Goal: Task Accomplishment & Management: Manage account settings

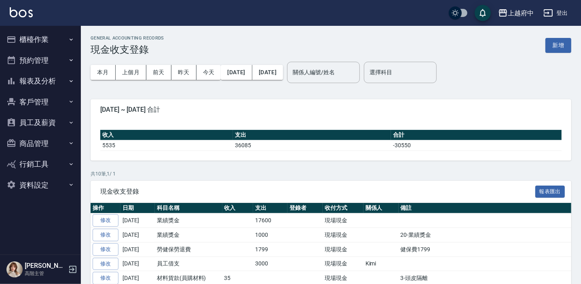
click at [39, 40] on button "櫃檯作業" at bounding box center [40, 39] width 74 height 21
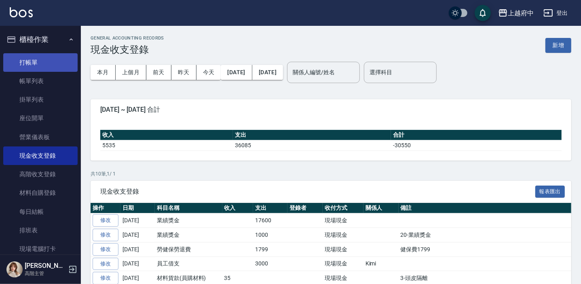
click at [48, 61] on link "打帳單" at bounding box center [40, 62] width 74 height 19
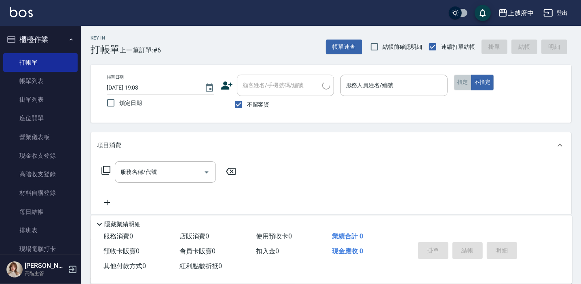
click at [466, 85] on button "指定" at bounding box center [462, 83] width 17 height 16
click at [254, 106] on span "不留客資" at bounding box center [258, 105] width 23 height 8
click at [247, 106] on input "不留客資" at bounding box center [238, 104] width 17 height 17
checkbox input "false"
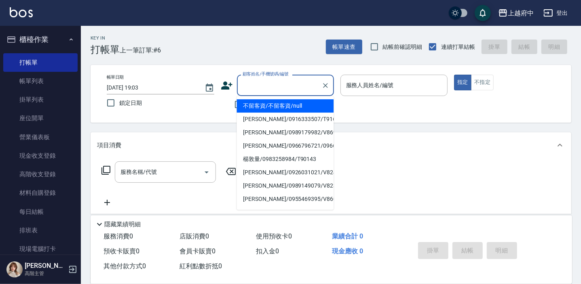
click at [270, 91] on input "顧客姓名/手機號碼/編號" at bounding box center [279, 85] width 78 height 14
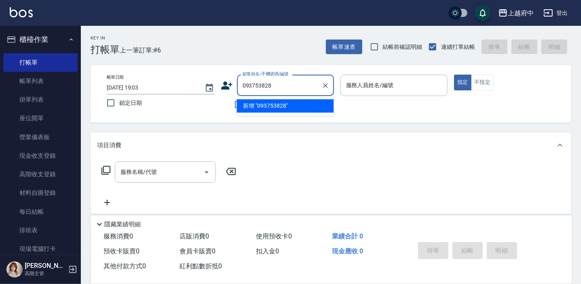
type input "0937538285"
click at [328, 84] on icon "Clear" at bounding box center [325, 86] width 8 height 8
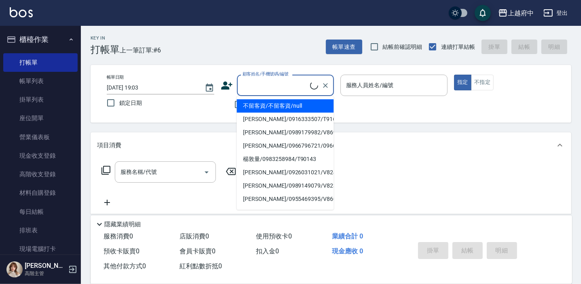
click at [226, 85] on icon at bounding box center [227, 86] width 12 height 12
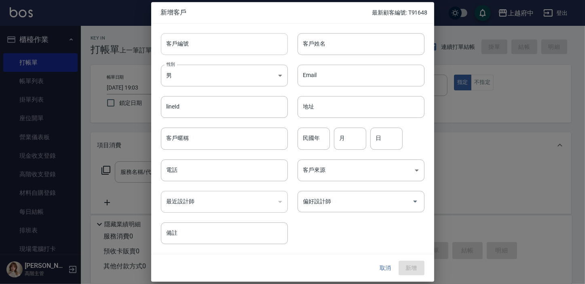
click at [227, 38] on input "客戶編號" at bounding box center [224, 44] width 127 height 22
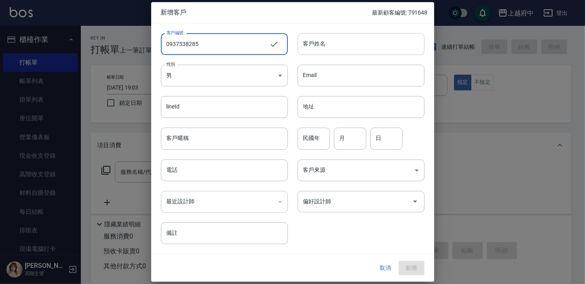
type input "0937538285"
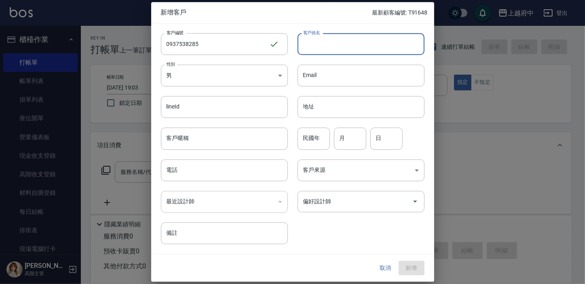
click at [364, 48] on input "客戶姓名" at bounding box center [360, 44] width 127 height 22
type input "喻伊柔"
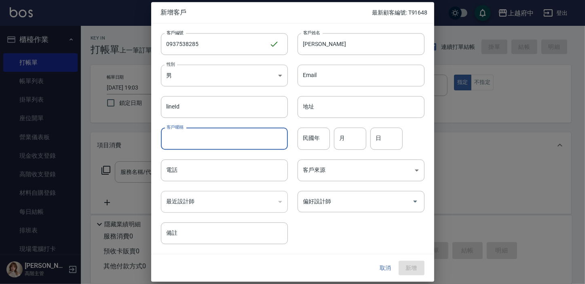
click at [214, 142] on input "客戶暱稱" at bounding box center [224, 139] width 127 height 22
type input "0937538285"
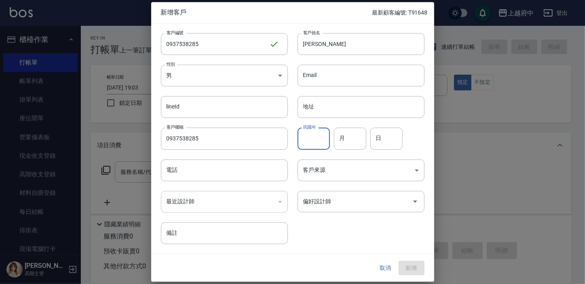
click at [320, 138] on input "民國年" at bounding box center [313, 139] width 32 height 22
type input "91"
type input "09"
type input "27"
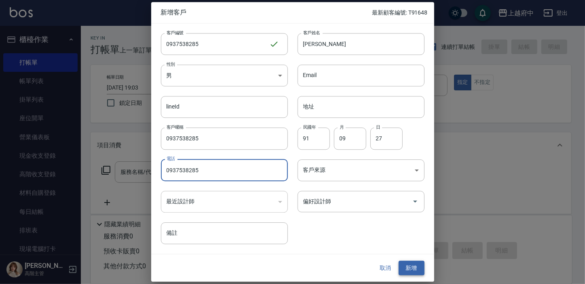
type input "0937538285"
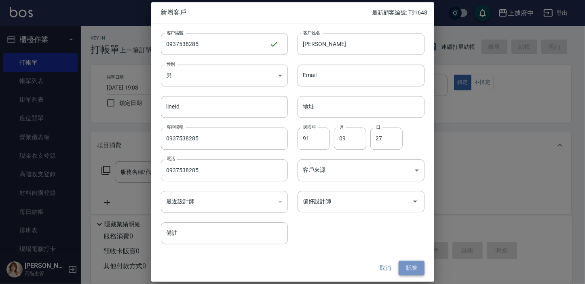
click at [409, 270] on button "新增" at bounding box center [411, 268] width 26 height 15
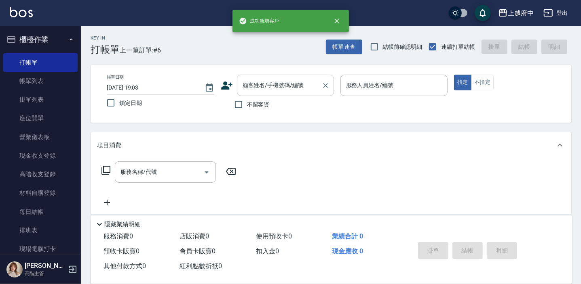
click at [276, 91] on input "顧客姓名/手機號碼/編號" at bounding box center [279, 85] width 78 height 14
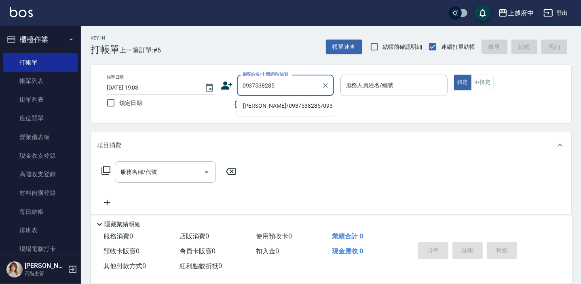
click at [295, 105] on li "喻伊柔/0937538285/0937538285" at bounding box center [284, 105] width 97 height 13
type input "喻伊柔/0937538285/0937538285"
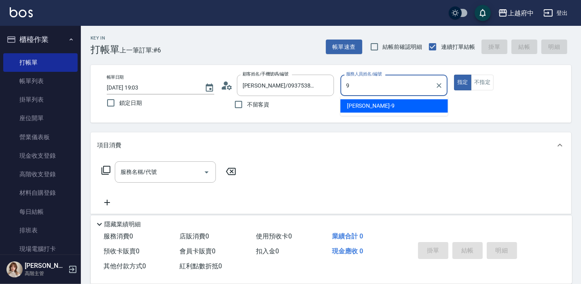
click at [377, 112] on div "David -9" at bounding box center [393, 105] width 107 height 13
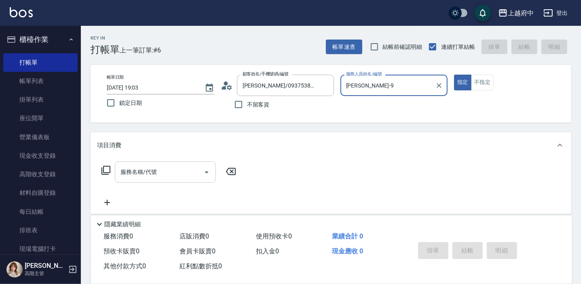
type input "David-9"
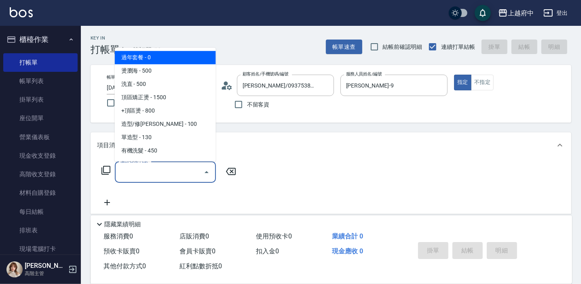
click at [155, 166] on input "服務名稱/代號" at bounding box center [159, 172] width 82 height 14
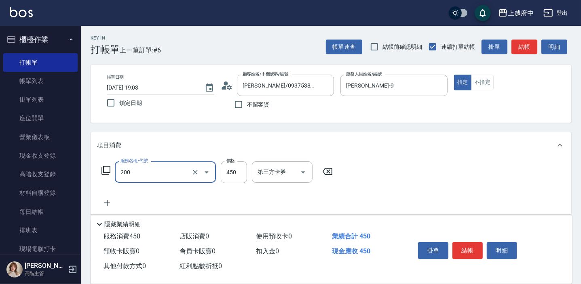
type input "有機洗髮(200)"
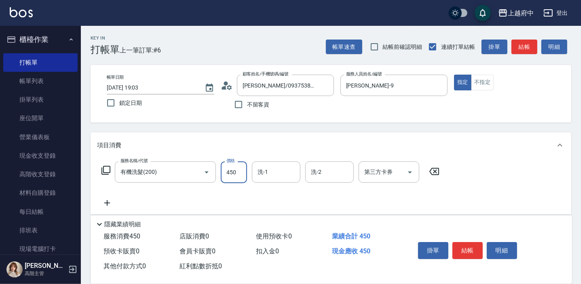
click at [239, 167] on input "450" at bounding box center [234, 173] width 26 height 22
type input "400"
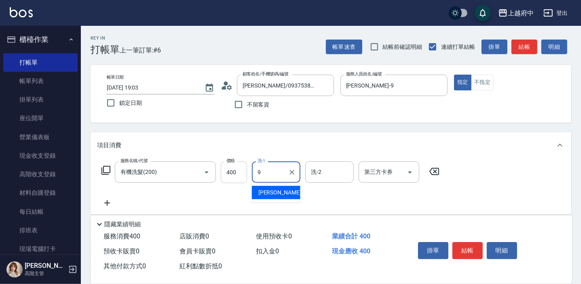
type input "David-9"
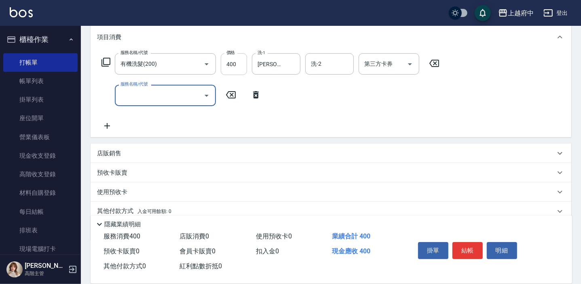
scroll to position [110, 0]
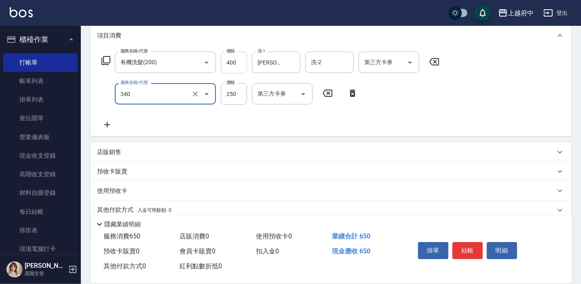
type input "剪髮(340)"
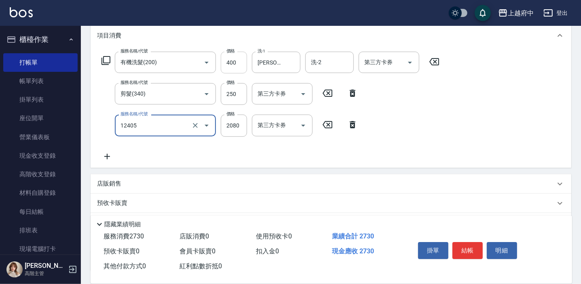
type input "染髮L(12405)"
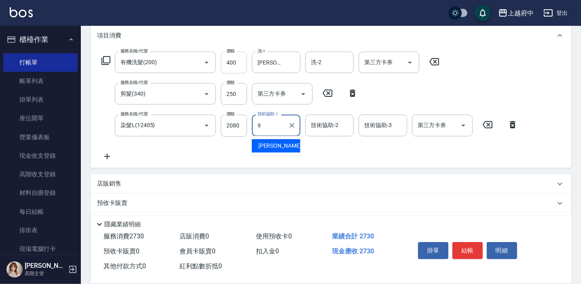
type input "David-9"
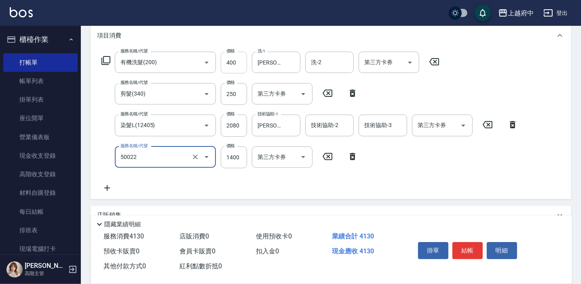
type input "漂髮 中(50022)"
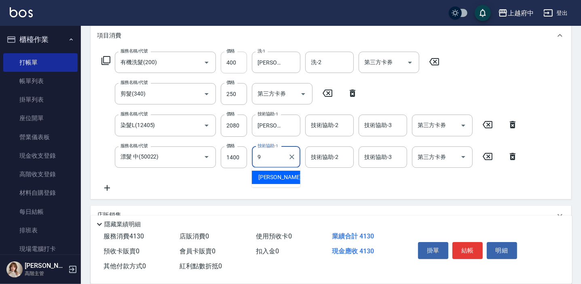
type input "David-9"
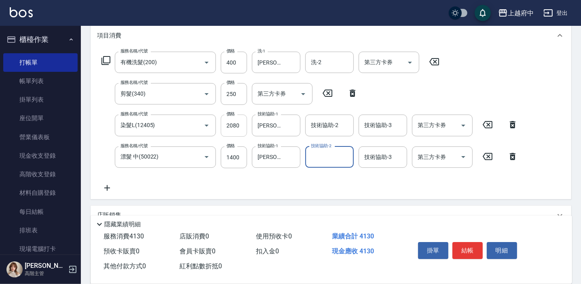
click at [235, 128] on input "2080" at bounding box center [234, 126] width 26 height 22
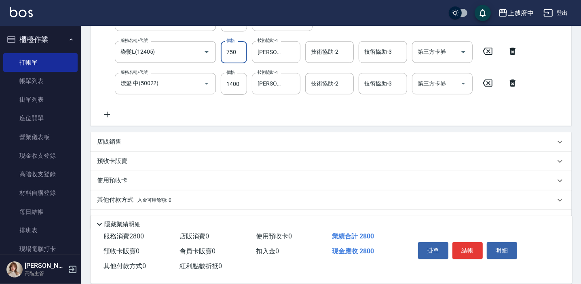
type input "750"
click at [108, 143] on p "店販銷售" at bounding box center [109, 142] width 24 height 8
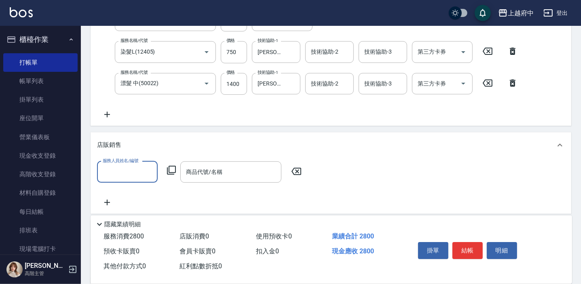
scroll to position [0, 0]
click at [125, 197] on div "David -9" at bounding box center [127, 192] width 61 height 13
type input "David-9"
click at [224, 176] on input "商品代號/名稱" at bounding box center [231, 172] width 94 height 14
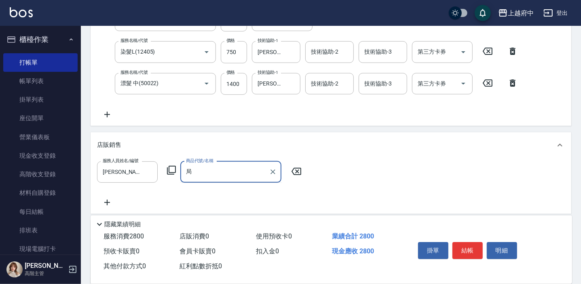
type input "橘"
type input "灰"
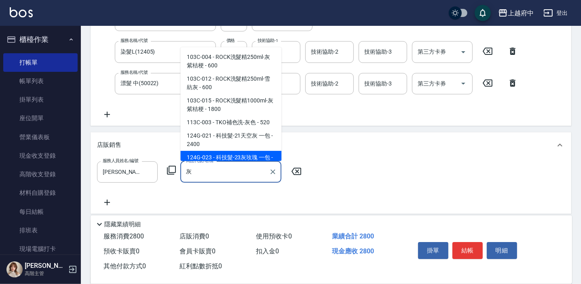
click at [225, 179] on div "灰 商品代號/名稱" at bounding box center [230, 172] width 101 height 21
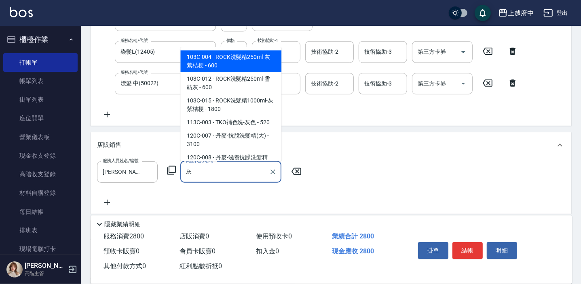
click at [225, 179] on div "灰 商品代號/名稱" at bounding box center [230, 172] width 101 height 21
click at [224, 179] on div "灰 商品代號/名稱" at bounding box center [230, 172] width 101 height 21
click at [224, 180] on div "灰 商品代號/名稱" at bounding box center [230, 172] width 101 height 21
click at [272, 170] on icon "Clear" at bounding box center [273, 172] width 8 height 8
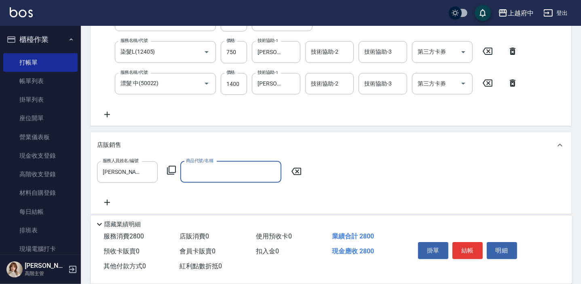
click at [232, 170] on input "商品代號/名稱" at bounding box center [231, 172] width 94 height 14
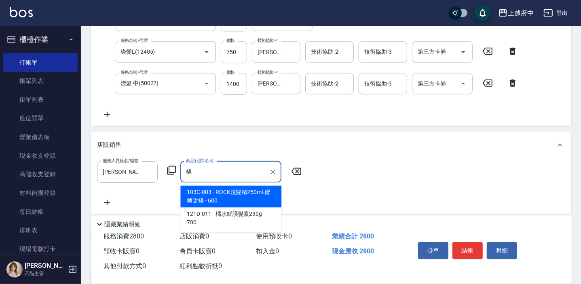
type input "橘"
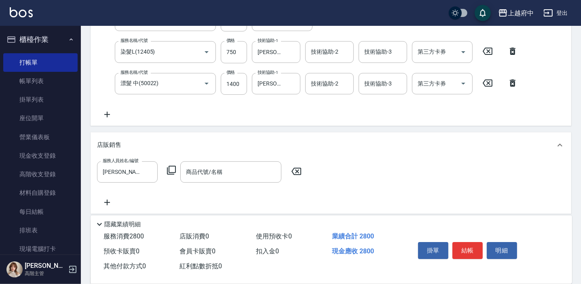
click at [230, 195] on div "服務人員姓名/編號 David-9 服務人員姓名/編號 商品代號/名稱 商品代號/名稱" at bounding box center [331, 185] width 468 height 46
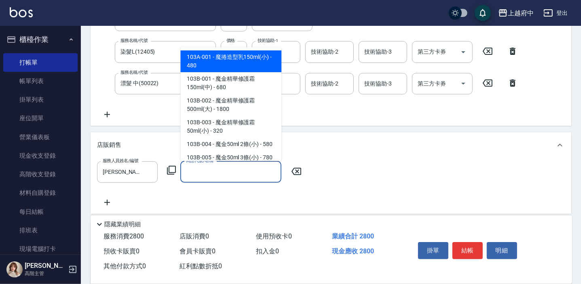
click at [219, 174] on div "商品代號/名稱 商品代號/名稱" at bounding box center [230, 172] width 101 height 21
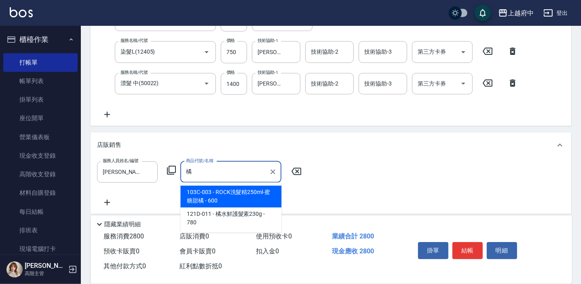
type input "橘"
click at [229, 194] on div "服務人員姓名/編號 David-9 服務人員姓名/編號 商品代號/名稱 商品代號/名稱" at bounding box center [331, 185] width 468 height 46
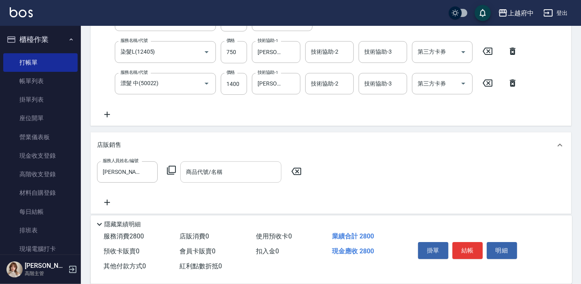
click at [234, 177] on input "商品代號/名稱" at bounding box center [231, 172] width 94 height 14
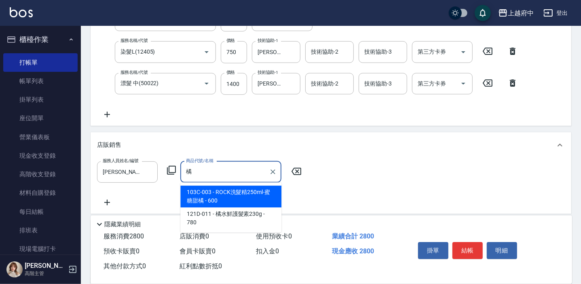
click at [229, 200] on span "103C-003 - ROCK洗髮精250ml-蜜糖甜橘 - 600" at bounding box center [230, 197] width 101 height 22
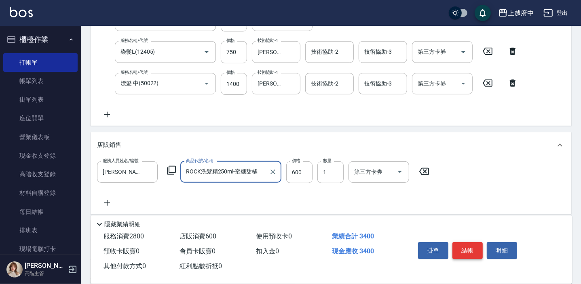
type input "ROCK洗髮精250ml-蜜糖甜橘"
click at [470, 246] on button "結帳" at bounding box center [467, 250] width 30 height 17
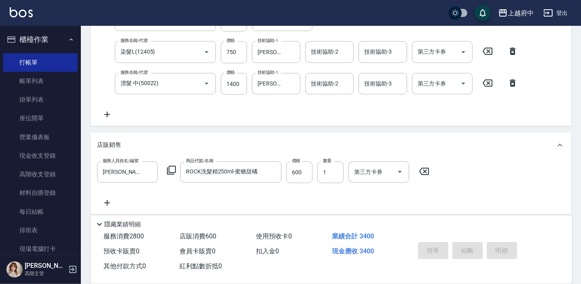
type input "2025/09/11 19:07"
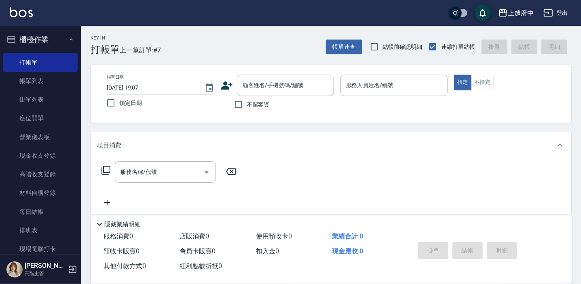
click at [262, 108] on span "不留客資" at bounding box center [258, 105] width 23 height 8
click at [247, 108] on input "不留客資" at bounding box center [238, 104] width 17 height 17
checkbox input "true"
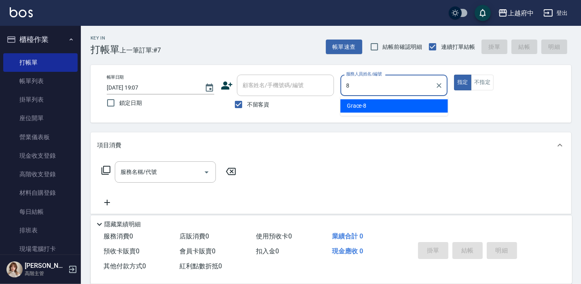
click at [383, 109] on div "Grace -8" at bounding box center [393, 105] width 107 height 13
type input "Grace-8"
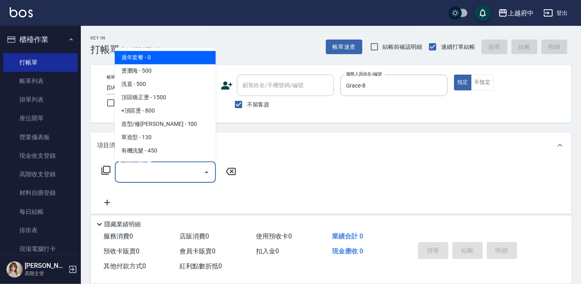
click at [154, 172] on input "服務名稱/代號" at bounding box center [159, 172] width 82 height 14
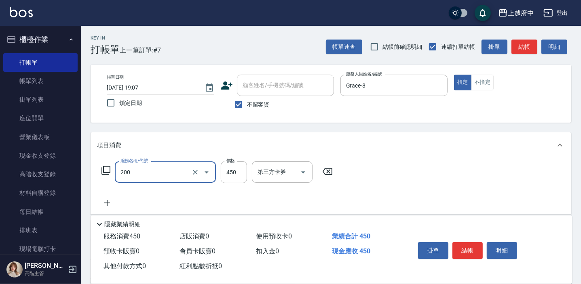
type input "有機洗髮(200)"
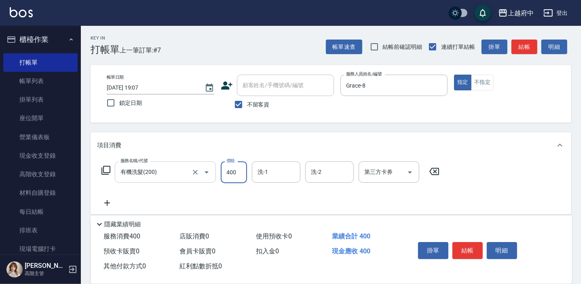
type input "400"
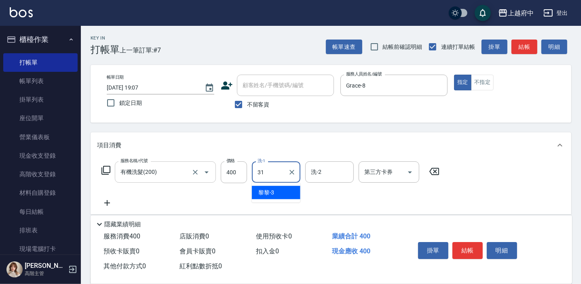
type input "王品云-31"
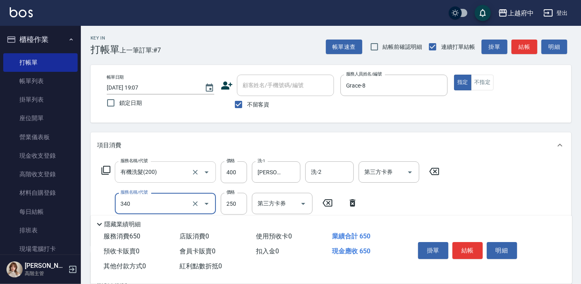
type input "剪髮(340)"
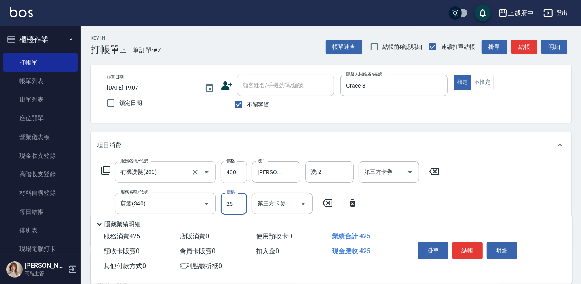
type input "250"
click at [467, 250] on button "結帳" at bounding box center [467, 250] width 30 height 17
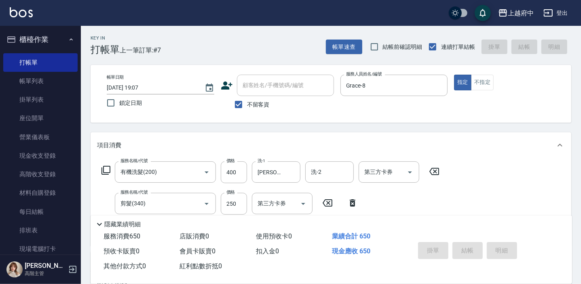
type input "2025/09/11 19:08"
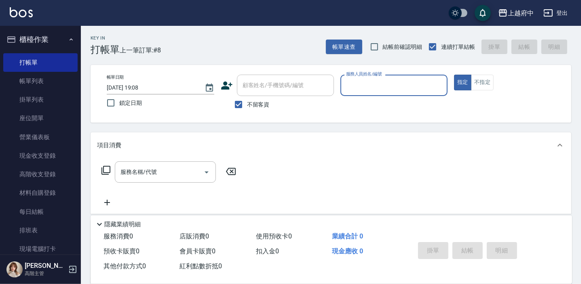
click at [255, 104] on span "不留客資" at bounding box center [258, 105] width 23 height 8
click at [247, 104] on input "不留客資" at bounding box center [238, 104] width 17 height 17
checkbox input "false"
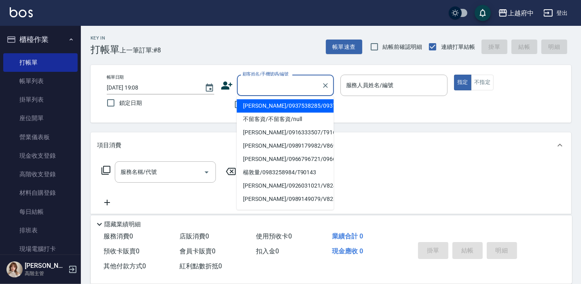
click at [260, 87] on input "顧客姓名/手機號碼/編號" at bounding box center [279, 85] width 78 height 14
type input "ㄔ"
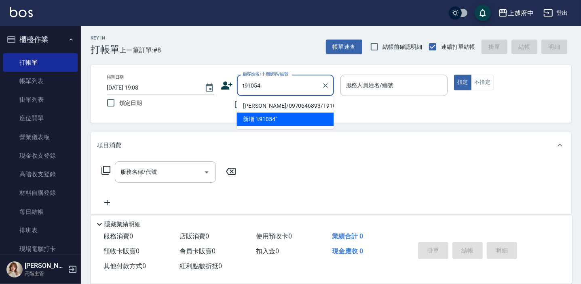
click at [299, 107] on li "陳志威/0970646893/T91054" at bounding box center [284, 105] width 97 height 13
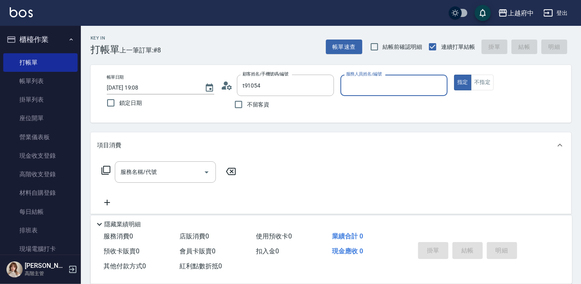
type input "陳志威/0970646893/T91054"
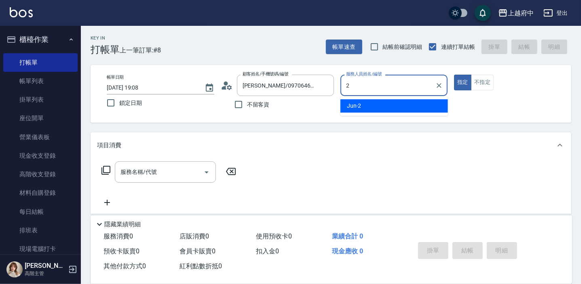
click at [359, 107] on span "Jun -2" at bounding box center [354, 106] width 15 height 8
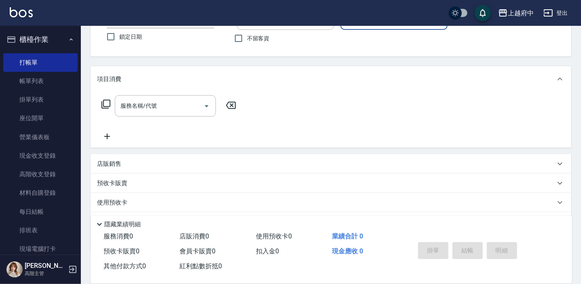
scroll to position [73, 0]
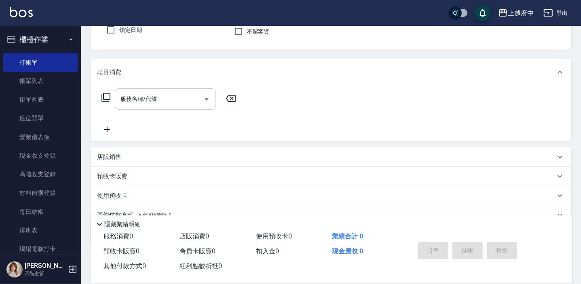
type input "Jun-2"
click at [168, 98] on input "服務名稱/代號" at bounding box center [159, 99] width 82 height 14
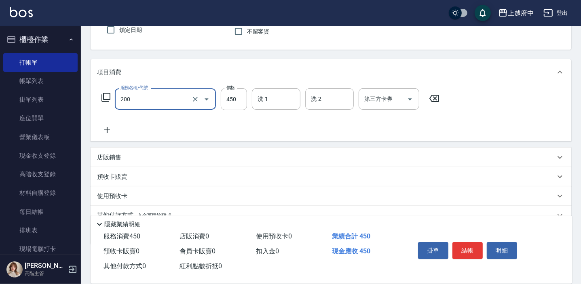
type input "有機洗髮(200)"
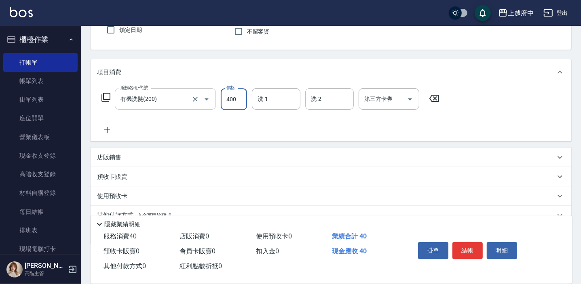
type input "400"
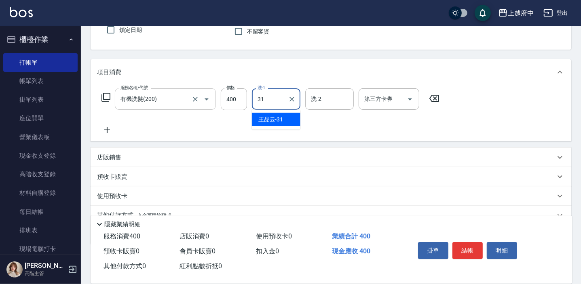
type input "王品云-31"
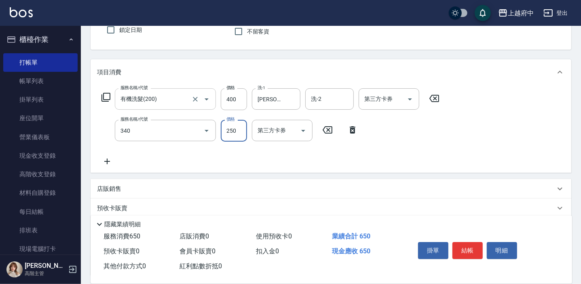
type input "剪髮(340)"
type input "230"
click at [468, 254] on button "結帳" at bounding box center [467, 250] width 30 height 17
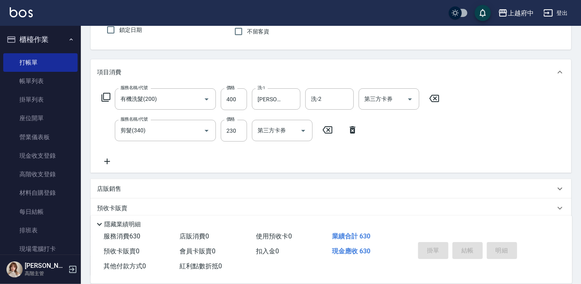
type input "2025/09/11 19:09"
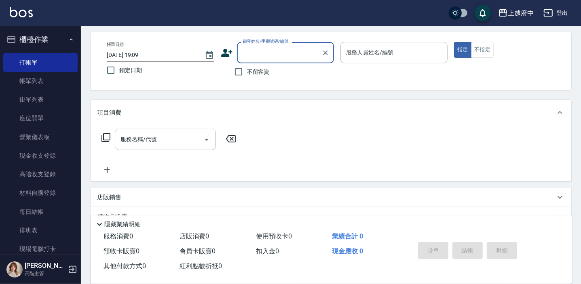
scroll to position [0, 0]
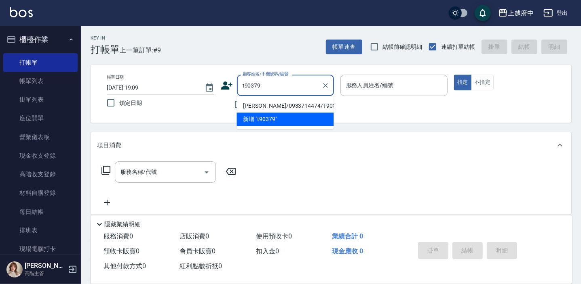
click at [303, 105] on li "彭翔翊/0933714474/T90379" at bounding box center [284, 105] width 97 height 13
type input "彭翔翊/0933714474/T90379"
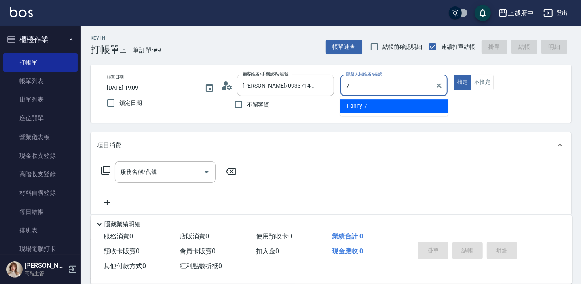
click at [372, 110] on div "Fanny -7" at bounding box center [393, 105] width 107 height 13
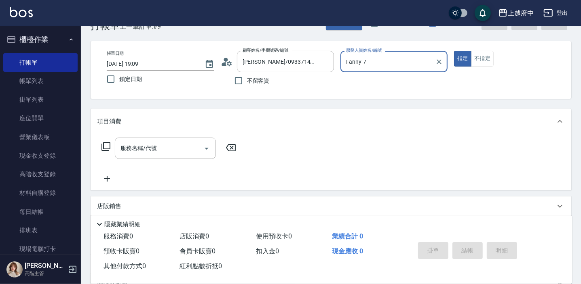
scroll to position [36, 0]
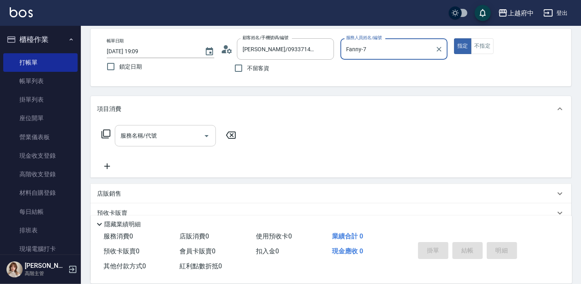
click at [144, 143] on div "服務名稱/代號" at bounding box center [165, 135] width 101 height 21
type input "Fanny-7"
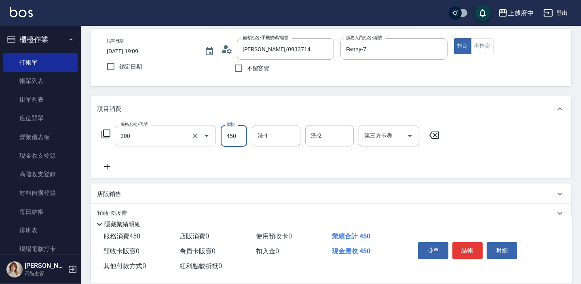
type input "有機洗髮(200)"
type input "400"
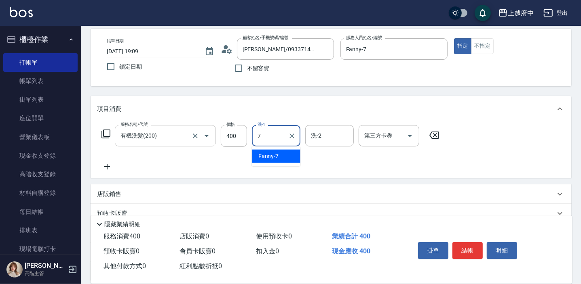
type input "Fanny-7"
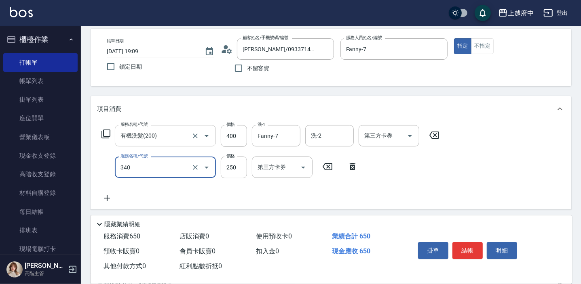
type input "剪髮(340)"
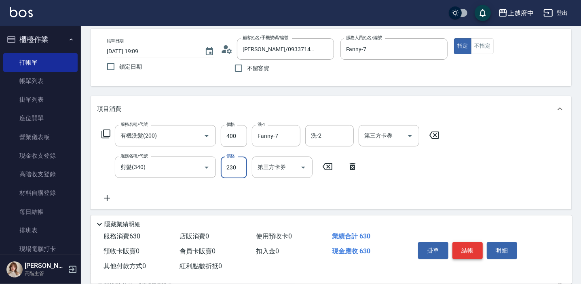
type input "230"
click at [472, 251] on button "結帳" at bounding box center [467, 250] width 30 height 17
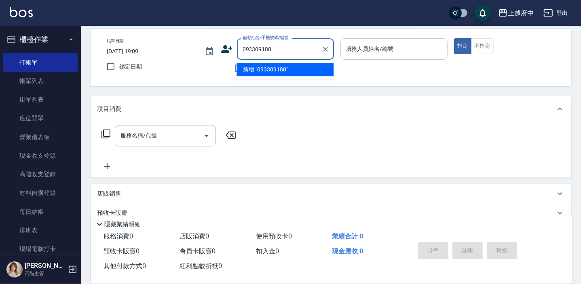
type input "0933091807"
click at [280, 49] on input "0933091807" at bounding box center [279, 49] width 78 height 14
click at [227, 53] on icon at bounding box center [227, 49] width 12 height 12
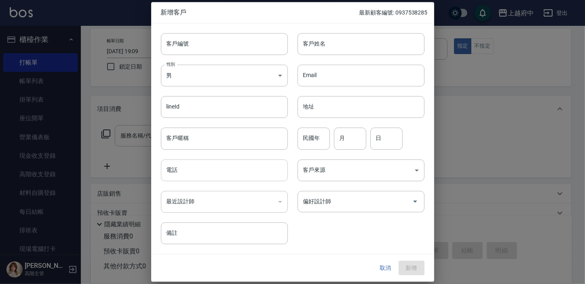
click at [187, 163] on input "電話" at bounding box center [224, 171] width 127 height 22
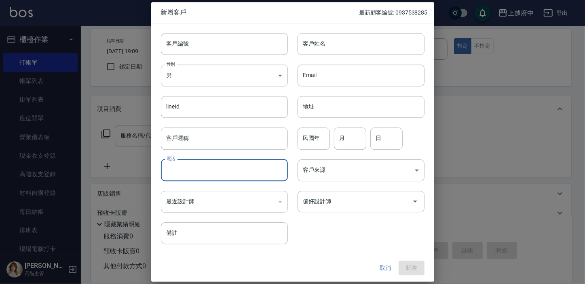
paste input "0933091807"
type input "0933091807"
click at [206, 43] on input "客戶編號" at bounding box center [224, 44] width 127 height 22
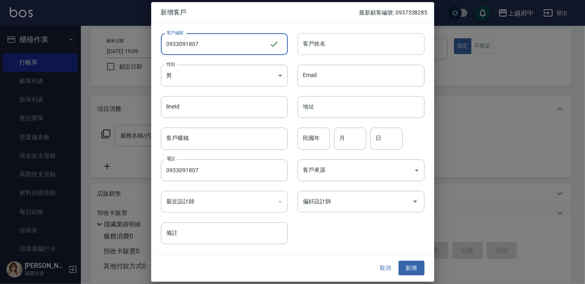
type input "0933091807"
click at [360, 45] on input "客戶姓名" at bounding box center [360, 44] width 127 height 22
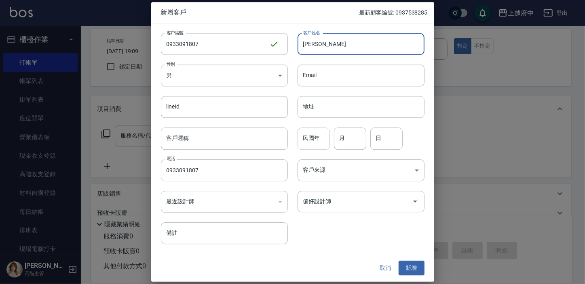
type input "李文惠"
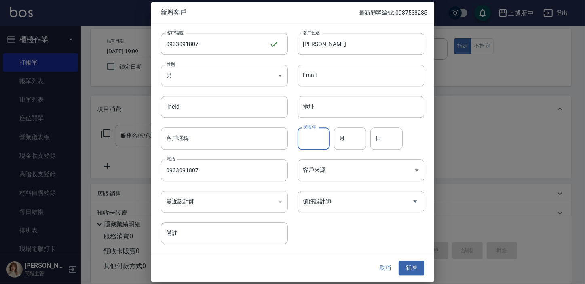
click at [318, 142] on input "民國年" at bounding box center [313, 139] width 32 height 22
click at [417, 268] on button "新增" at bounding box center [411, 268] width 26 height 15
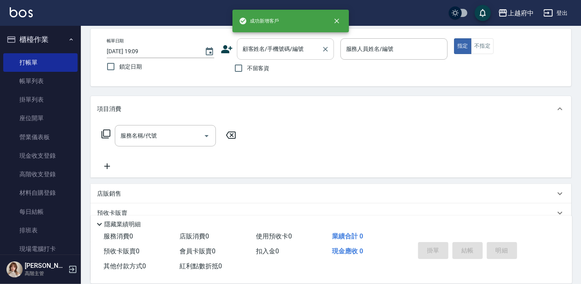
click at [276, 57] on div "顧客姓名/手機號碼/編號" at bounding box center [285, 48] width 97 height 21
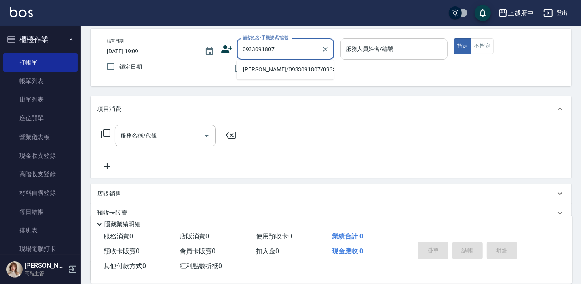
drag, startPoint x: 271, startPoint y: 71, endPoint x: 384, endPoint y: 56, distance: 114.1
click at [271, 71] on li "李文惠/0933091807/0933091807" at bounding box center [284, 69] width 97 height 13
type input "李文惠/0933091807/0933091807"
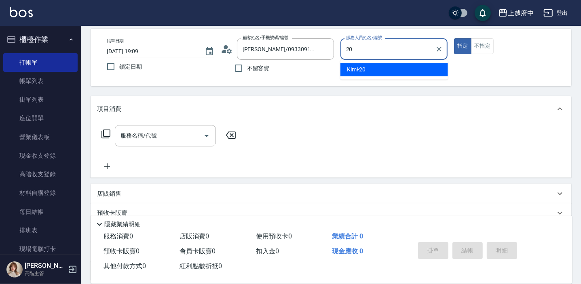
click at [381, 65] on div "Kimi -20" at bounding box center [393, 69] width 107 height 13
type input "Kimi-20"
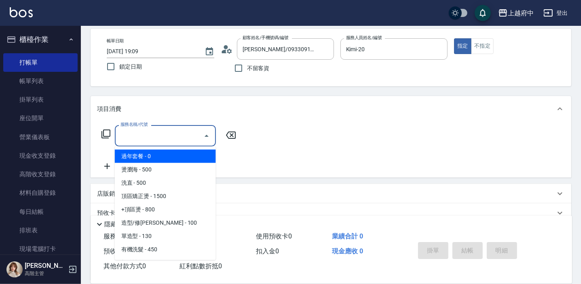
click at [157, 133] on input "服務名稱/代號" at bounding box center [159, 136] width 82 height 14
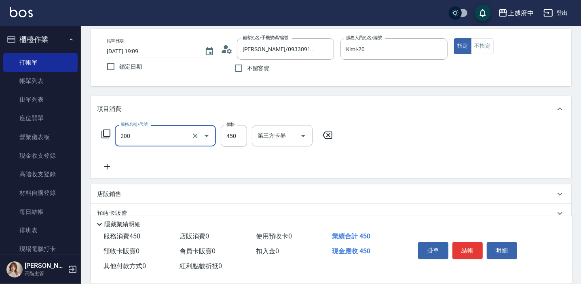
type input "有機洗髮(200)"
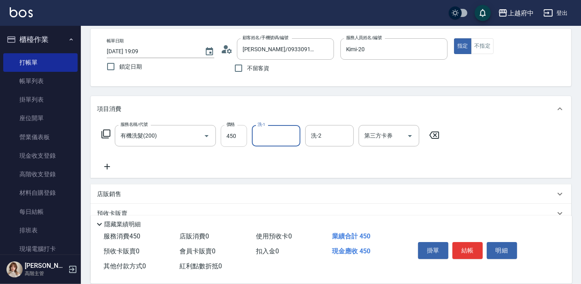
click at [237, 134] on input "450" at bounding box center [234, 136] width 26 height 22
type input "400"
type input "Kimi-20"
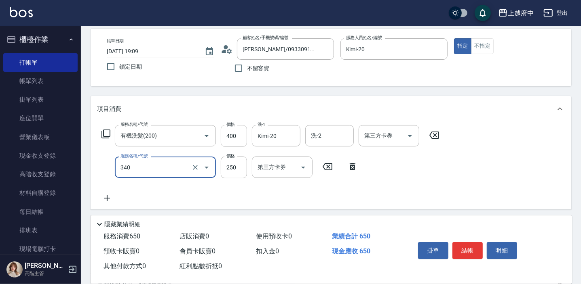
type input "剪髮(340)"
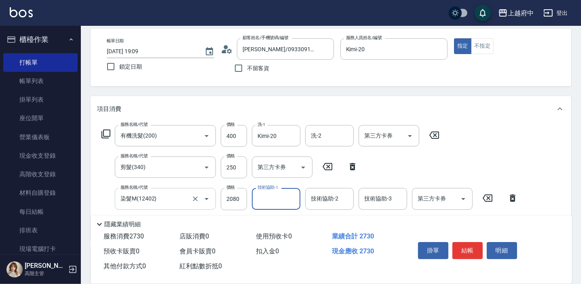
click at [175, 188] on div "染髮M(12402) 服務名稱/代號" at bounding box center [165, 198] width 101 height 21
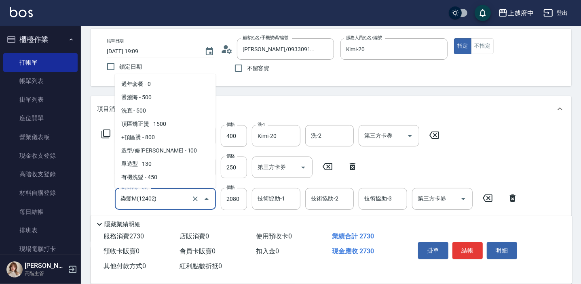
click at [175, 192] on input "染髮M(12402)" at bounding box center [153, 199] width 71 height 14
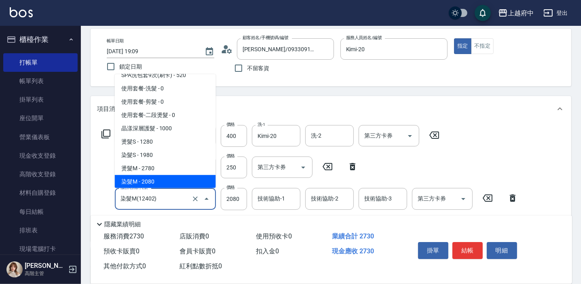
click at [154, 199] on input "染髮M(12402)" at bounding box center [153, 199] width 71 height 14
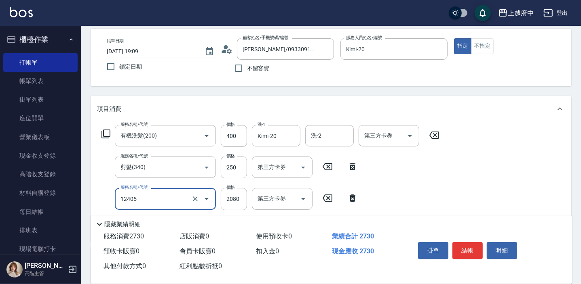
type input "染髮L(12405)"
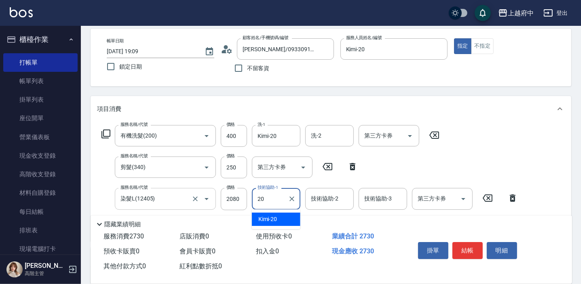
type input "Kimi-20"
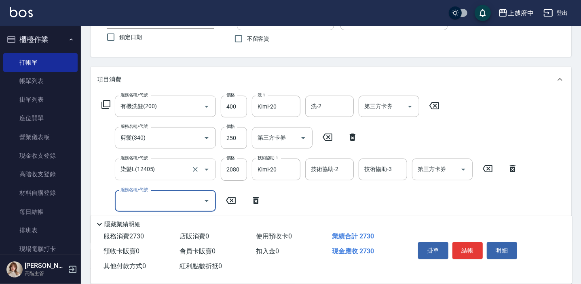
scroll to position [110, 0]
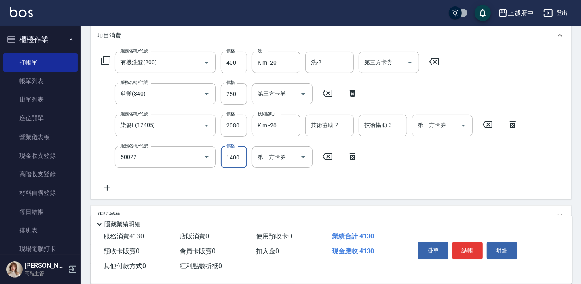
type input "漂髮 中(50022)"
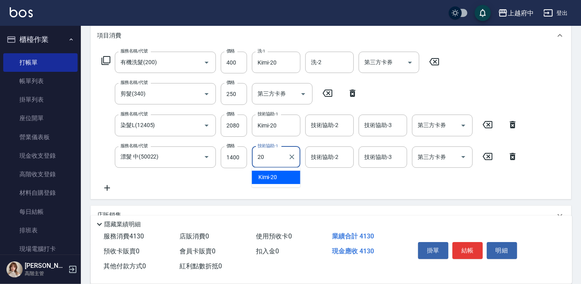
type input "Kimi-20"
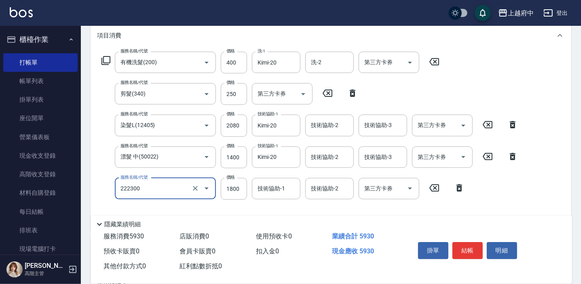
type input "結構三段式(222300)"
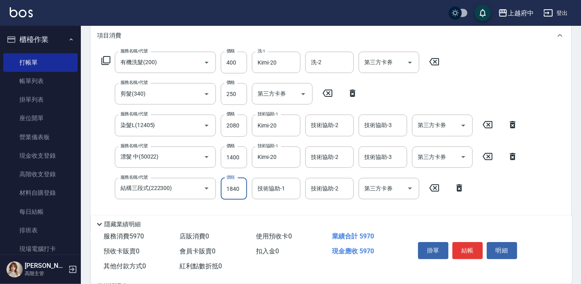
type input "1840"
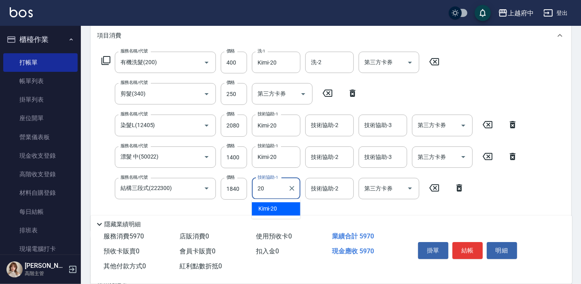
type input "Kimi-20"
click at [186, 204] on div "服務名稱/代號 有機洗髮(200) 服務名稱/代號 價格 400 價格 洗-1 Kimi-20 洗-1 洗-2 洗-2 第三方卡券 第三方卡券 服務名稱/代號…" at bounding box center [309, 138] width 425 height 173
click at [234, 125] on input "2080" at bounding box center [234, 126] width 26 height 22
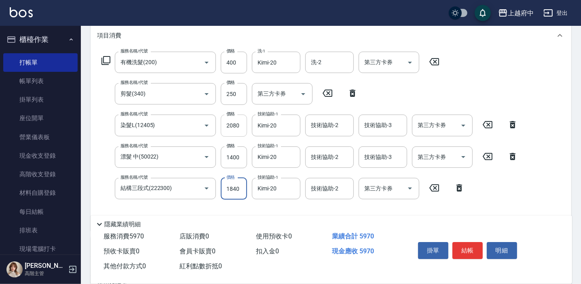
click at [234, 125] on input "2080" at bounding box center [234, 126] width 26 height 22
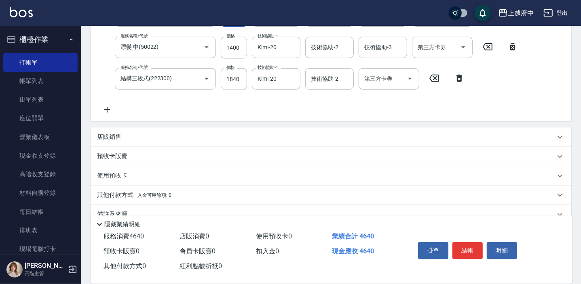
scroll to position [220, 0]
type input "750"
click at [114, 137] on p "店販銷售" at bounding box center [109, 137] width 24 height 8
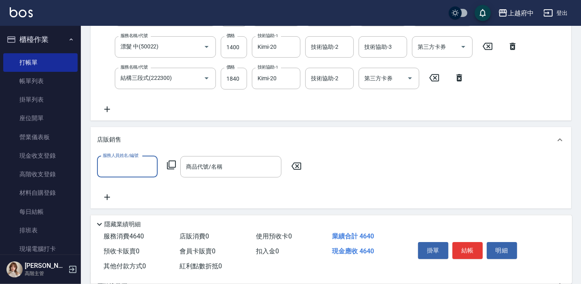
scroll to position [0, 0]
drag, startPoint x: 126, startPoint y: 193, endPoint x: 192, endPoint y: 172, distance: 69.0
click at [129, 192] on div "Kimi -20" at bounding box center [127, 187] width 61 height 13
type input "Kimi-20"
click at [200, 169] on div "商品代號/名稱 商品代號/名稱" at bounding box center [230, 166] width 101 height 21
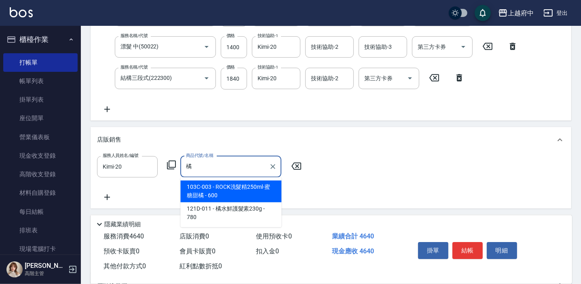
type input "橘"
click at [218, 189] on div "服務人員姓名/編號 Kimi-20 服務人員姓名/編號 商品代號/名稱 商品代號/名稱" at bounding box center [331, 179] width 468 height 46
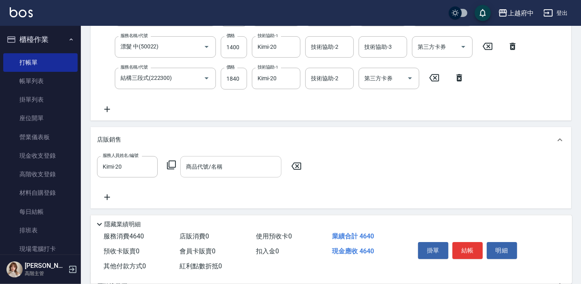
click at [255, 171] on input "商品代號/名稱" at bounding box center [231, 167] width 94 height 14
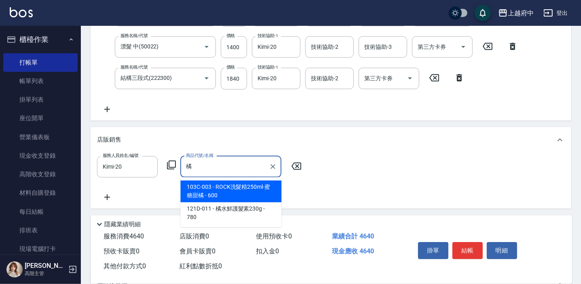
type input "橘"
click at [233, 192] on div "服務人員姓名/編號 Kimi-20 服務人員姓名/編號 商品代號/名稱 商品代號/名稱" at bounding box center [331, 179] width 468 height 46
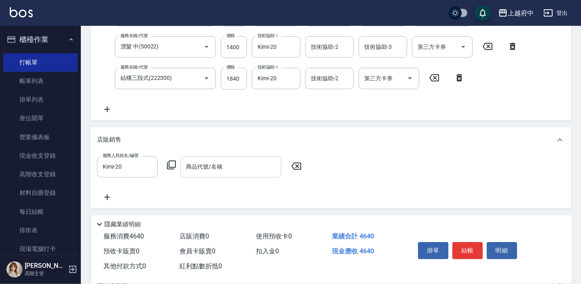
click at [238, 169] on input "商品代號/名稱" at bounding box center [231, 167] width 94 height 14
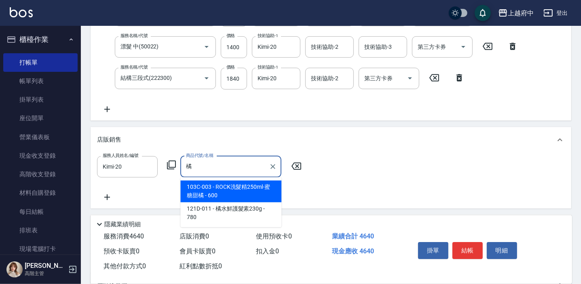
click at [262, 196] on span "103C-003 - ROCK洗髮精250ml-蜜糖甜橘 - 600" at bounding box center [230, 192] width 101 height 22
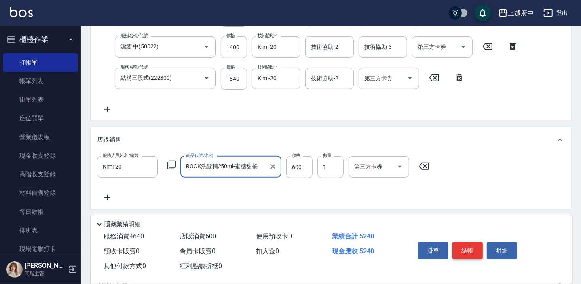
type input "ROCK洗髮精250ml-蜜糖甜橘"
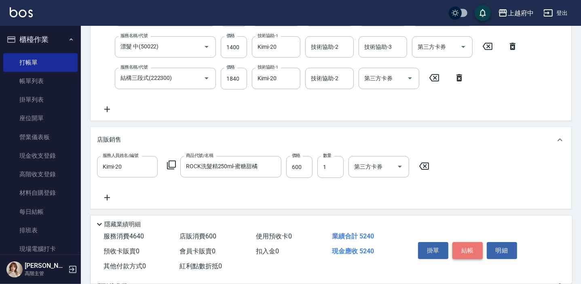
click at [465, 249] on button "結帳" at bounding box center [467, 250] width 30 height 17
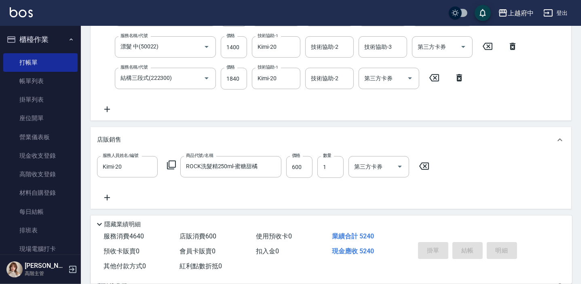
type input "2025/09/11 19:12"
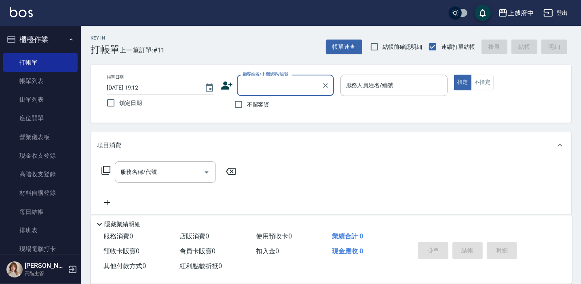
drag, startPoint x: 261, startPoint y: 102, endPoint x: 374, endPoint y: 97, distance: 112.9
click at [261, 101] on span "不留客資" at bounding box center [258, 105] width 23 height 8
click at [247, 101] on input "不留客資" at bounding box center [238, 104] width 17 height 17
checkbox input "true"
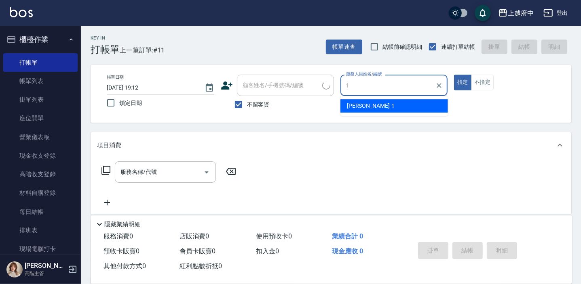
click at [383, 103] on div "Annie -1" at bounding box center [393, 105] width 107 height 13
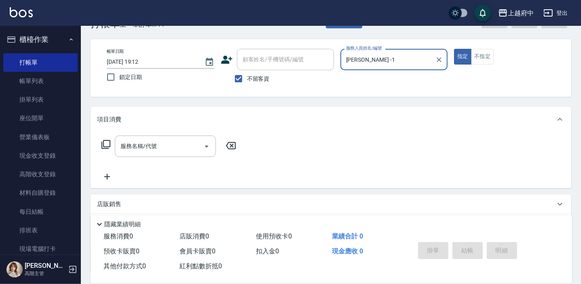
scroll to position [36, 0]
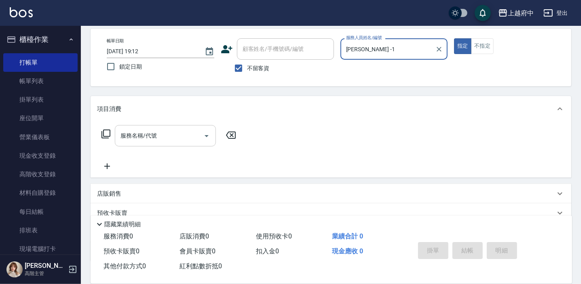
type input "Annie -1"
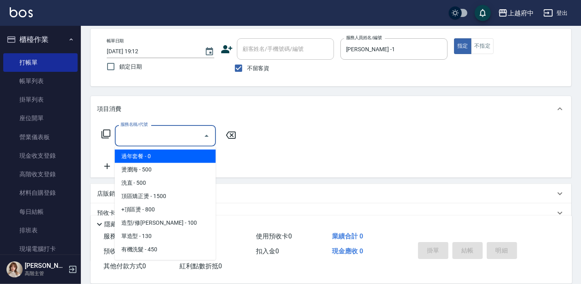
click at [154, 141] on input "服務名稱/代號" at bounding box center [159, 136] width 82 height 14
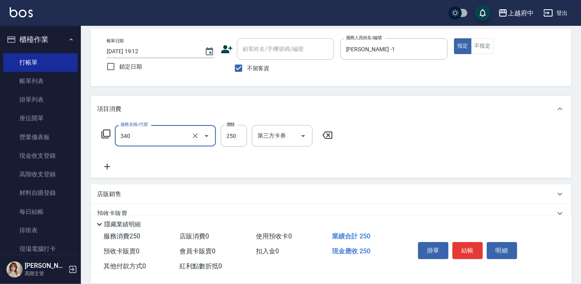
type input "剪髮(340)"
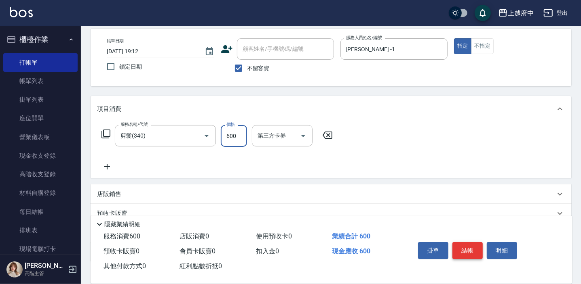
type input "600"
click at [468, 249] on button "結帳" at bounding box center [467, 250] width 30 height 17
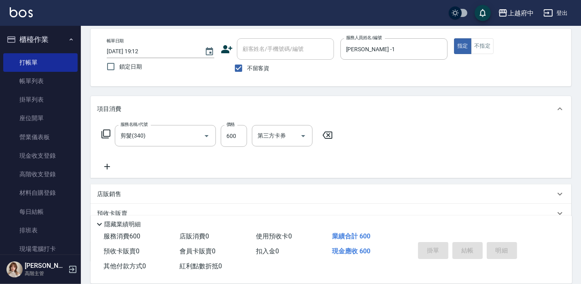
type input "2025/09/11 19:13"
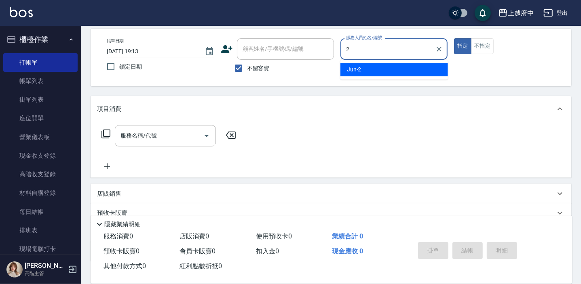
click at [367, 68] on div "Jun -2" at bounding box center [393, 69] width 107 height 13
type input "Jun-2"
click at [347, 93] on div "Key In 打帳單 上一筆訂單:#12 帳單速查 結帳前確認明細 連續打單結帳 掛單 結帳 明細 帳單日期 2025/09/11 19:13 鎖定日期 顧客…" at bounding box center [331, 163] width 500 height 348
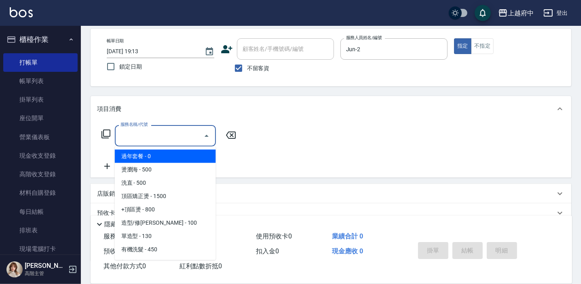
click at [156, 135] on input "服務名稱/代號" at bounding box center [159, 136] width 82 height 14
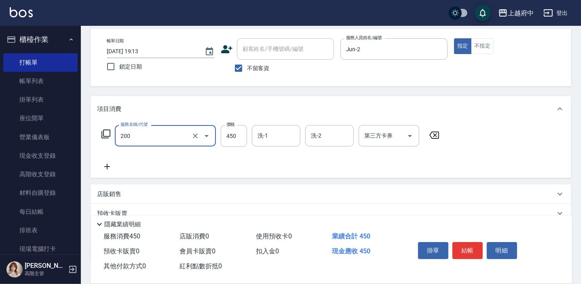
type input "有機洗髮(200)"
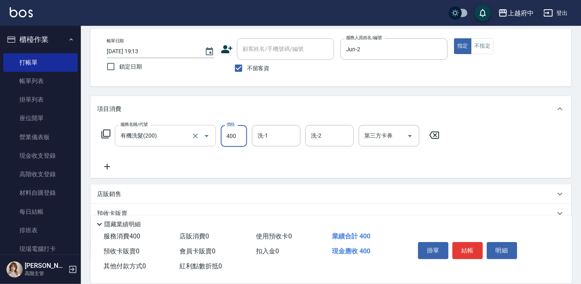
type input "400"
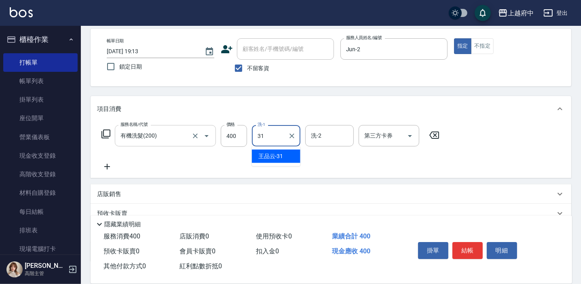
type input "王品云-31"
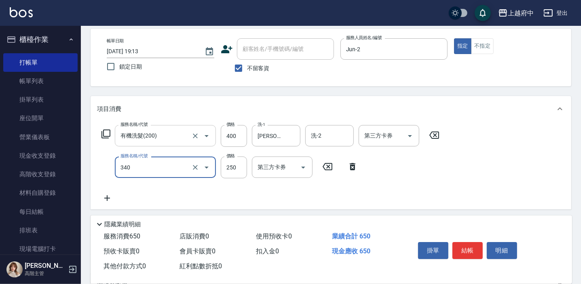
type input "剪髮(340)"
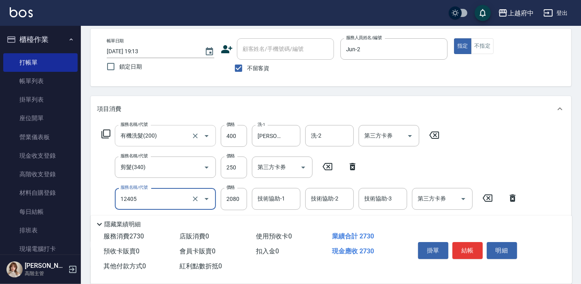
type input "染髮L(12405)"
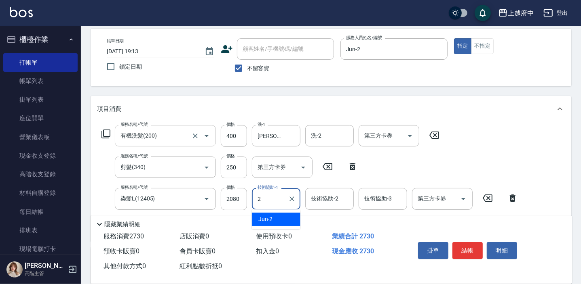
type input "Jun-2"
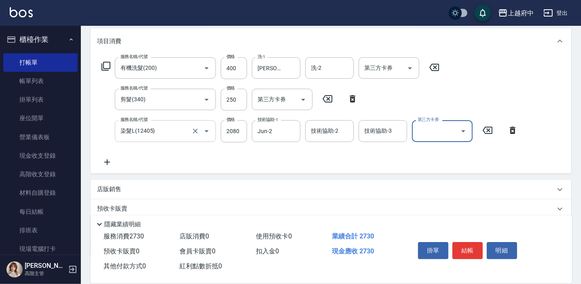
scroll to position [110, 0]
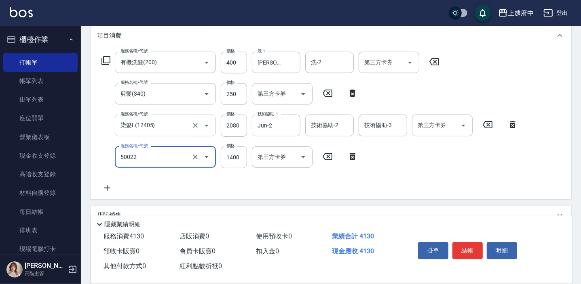
type input "漂髮 中(50022)"
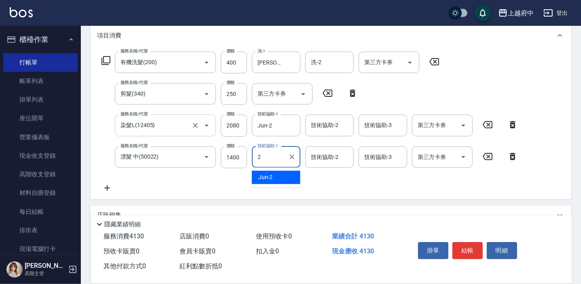
type input "Jun-2"
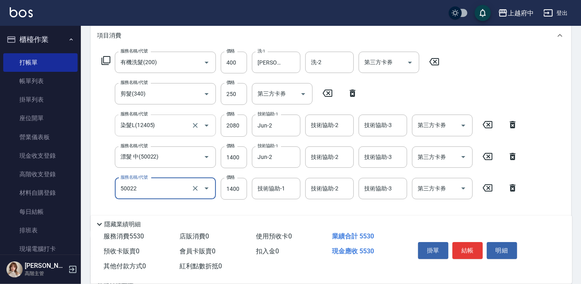
type input "漂髮 中(50022)"
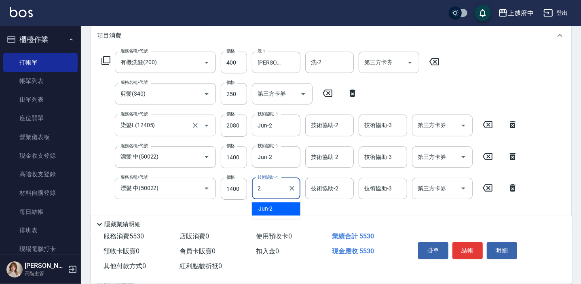
type input "Jun-2"
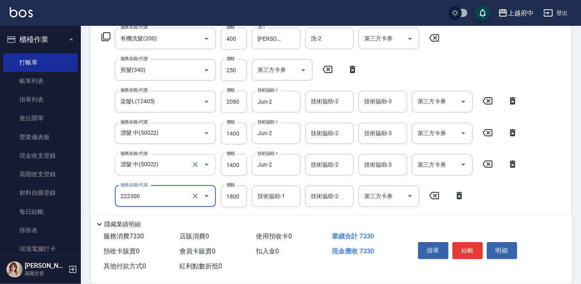
scroll to position [147, 0]
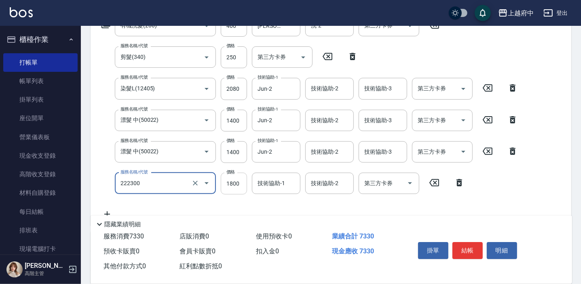
click at [237, 185] on input "1800" at bounding box center [234, 184] width 26 height 22
type input "結構三段式(222300)"
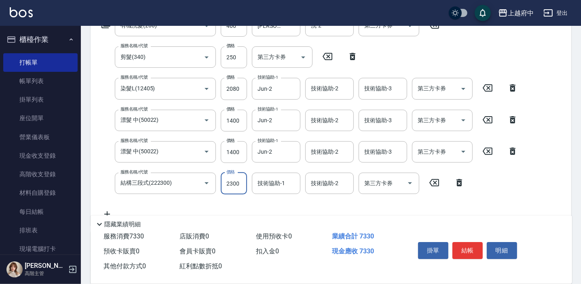
type input "2300"
type input "Jun-2"
click at [232, 155] on input "1400" at bounding box center [234, 152] width 26 height 22
click at [235, 81] on input "2080" at bounding box center [234, 89] width 26 height 22
type input "1450"
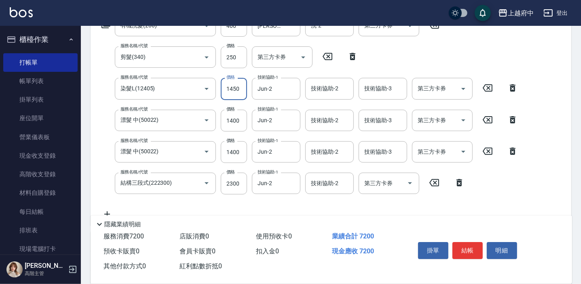
click at [238, 206] on div "服務名稱/代號 有機洗髮(200) 服務名稱/代號 價格 400 價格 洗-1 王品云-31 洗-1 洗-2 洗-2 第三方卡券 第三方卡券 服務名稱/代號 …" at bounding box center [309, 117] width 425 height 204
click at [462, 254] on button "結帳" at bounding box center [467, 250] width 30 height 17
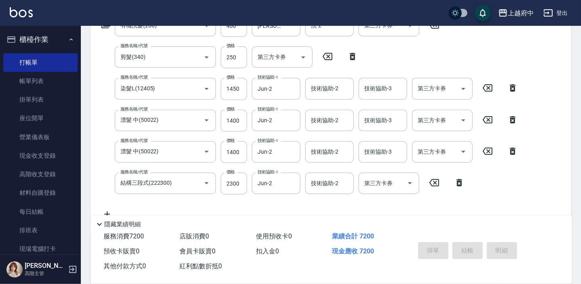
type input "2025/09/11 19:15"
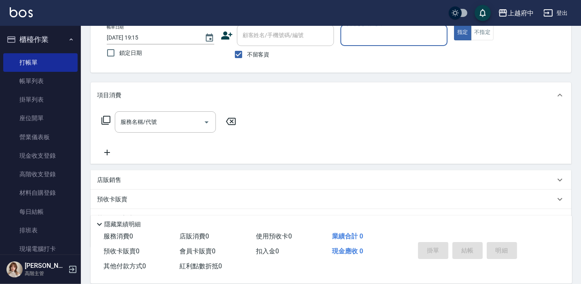
scroll to position [4, 0]
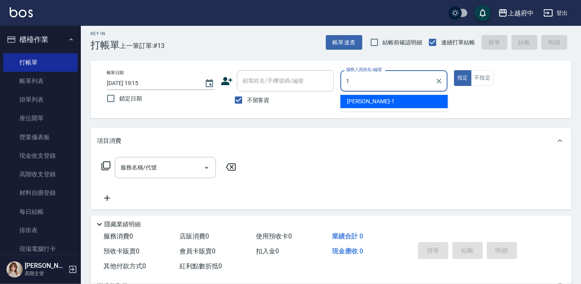
type input "Annie -1"
type button "true"
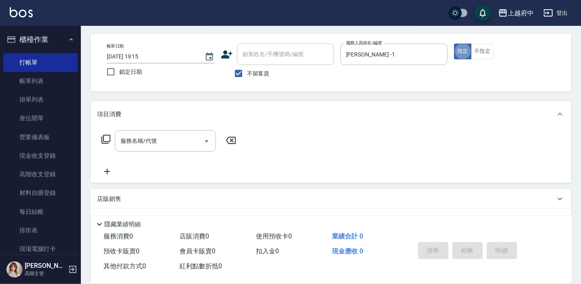
scroll to position [41, 0]
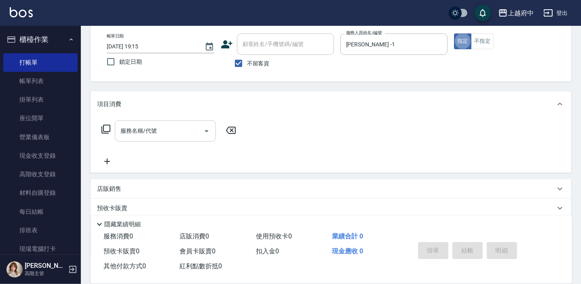
click at [165, 131] on input "服務名稱/代號" at bounding box center [159, 131] width 82 height 14
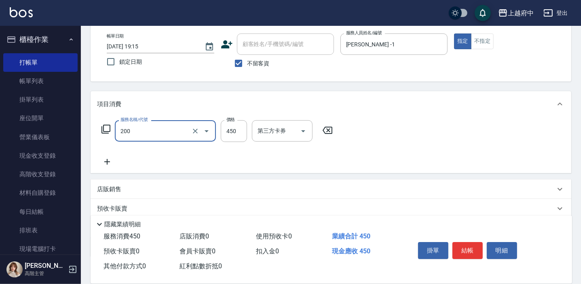
type input "有機洗髮(200)"
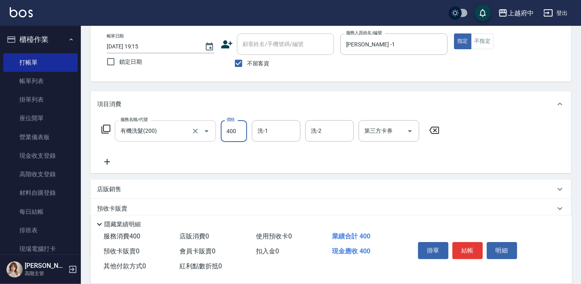
type input "400"
type input "王品云-31"
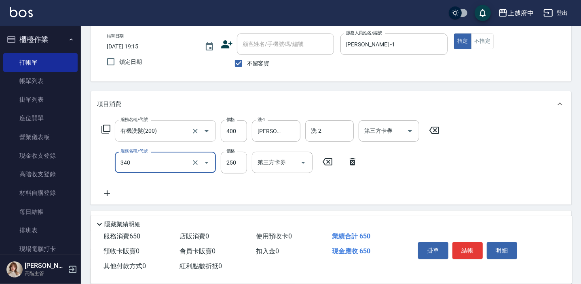
type input "剪髮(340)"
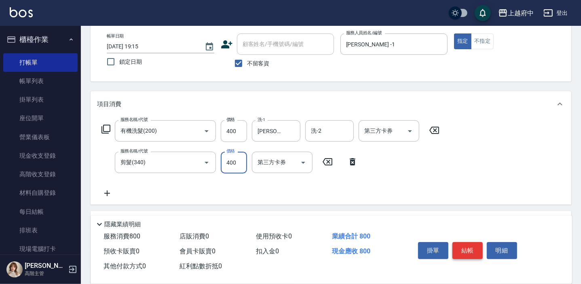
type input "400"
click at [472, 247] on button "結帳" at bounding box center [467, 250] width 30 height 17
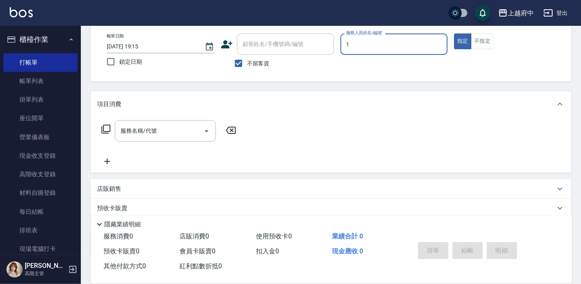
type input "Annie -1"
click at [143, 137] on input "服務名稱/代號" at bounding box center [159, 131] width 82 height 14
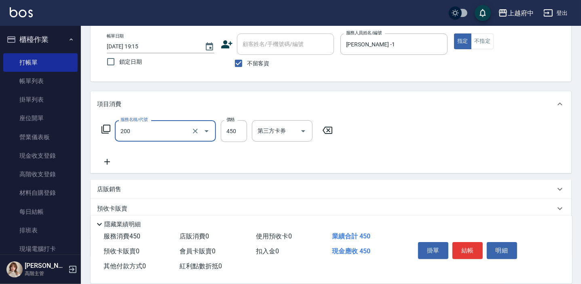
type input "有機洗髮(200)"
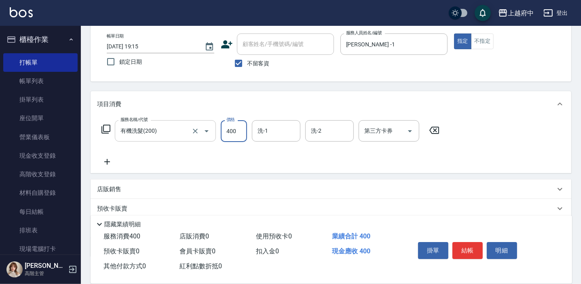
type input "400"
type input "王品云-31"
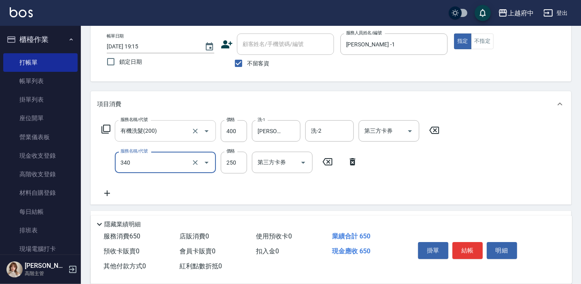
type input "剪髮(340)"
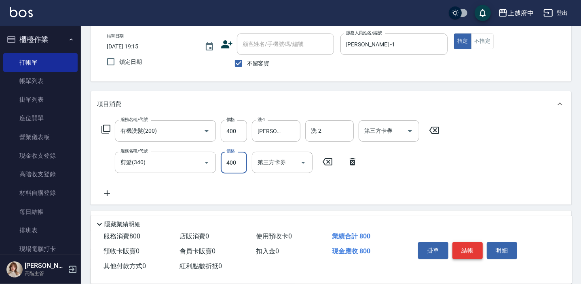
type input "400"
click at [464, 251] on button "結帳" at bounding box center [467, 250] width 30 height 17
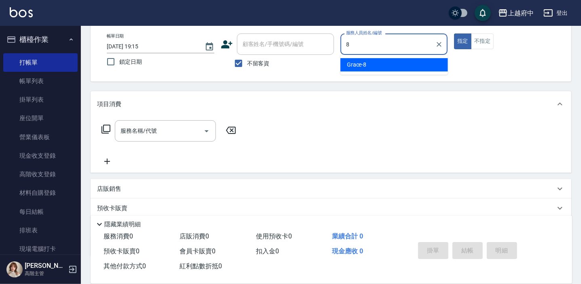
click at [366, 67] on div "Grace -8" at bounding box center [393, 64] width 107 height 13
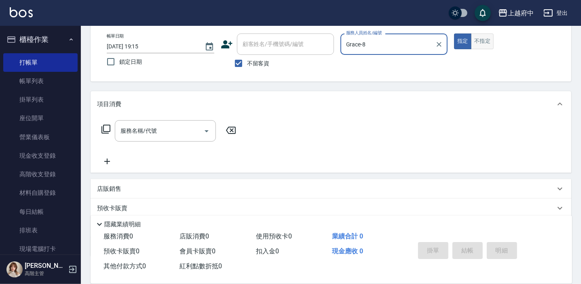
type input "Grace-8"
click at [479, 44] on button "不指定" at bounding box center [482, 42] width 23 height 16
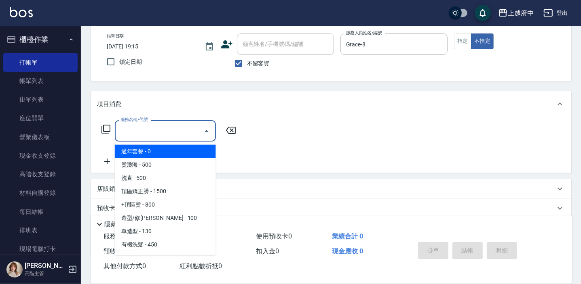
click at [144, 134] on div "服務名稱/代號 服務名稱/代號" at bounding box center [165, 130] width 101 height 21
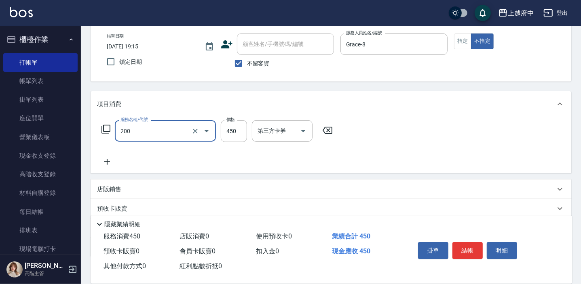
type input "有機洗髮(200)"
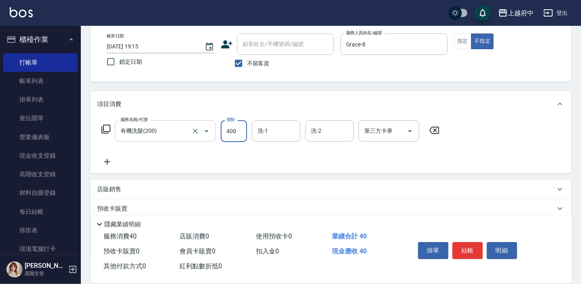
type input "400"
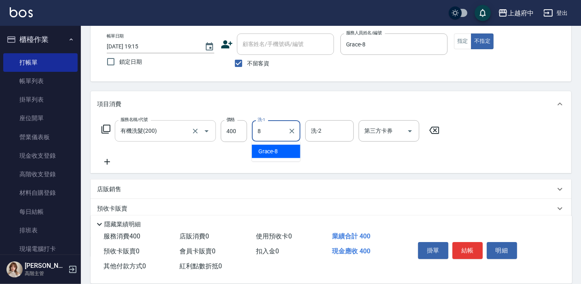
type input "Grace-8"
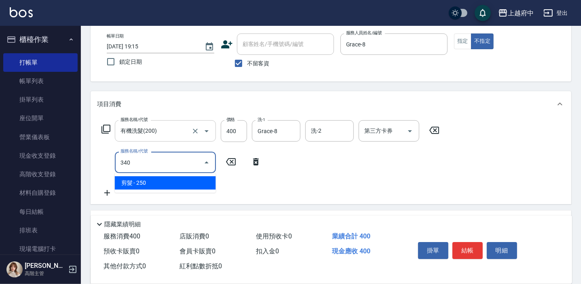
type input "剪髮(340)"
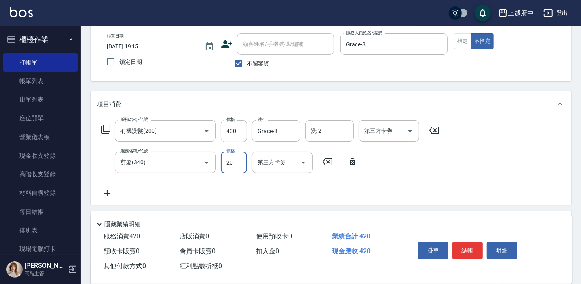
click at [228, 160] on input "20" at bounding box center [234, 163] width 26 height 22
type input "250"
click at [474, 249] on button "結帳" at bounding box center [467, 250] width 30 height 17
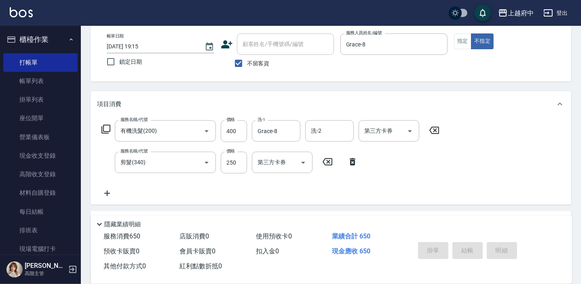
type input "2025/09/11 19:16"
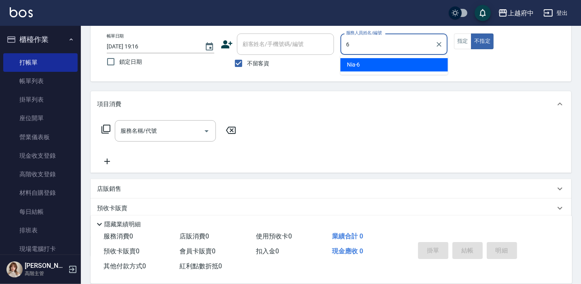
click at [406, 57] on ul "Nia -6" at bounding box center [393, 65] width 107 height 20
click at [404, 64] on div "Nia -6" at bounding box center [393, 64] width 107 height 13
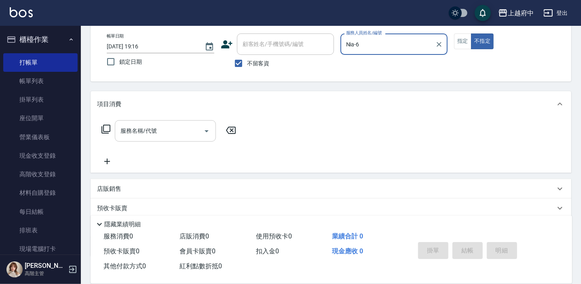
type input "Nia-6"
click at [147, 129] on div "服務名稱/代號 服務名稱/代號" at bounding box center [165, 130] width 101 height 21
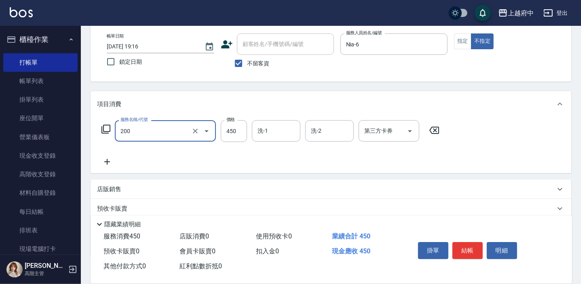
type input "有機洗髮(200)"
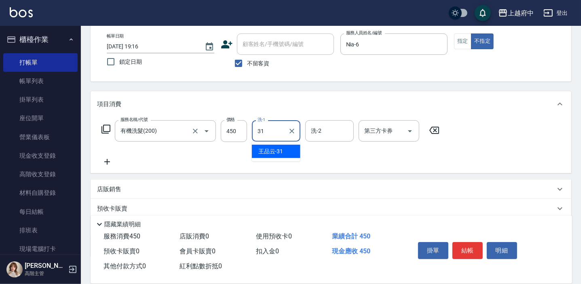
type input "王品云-31"
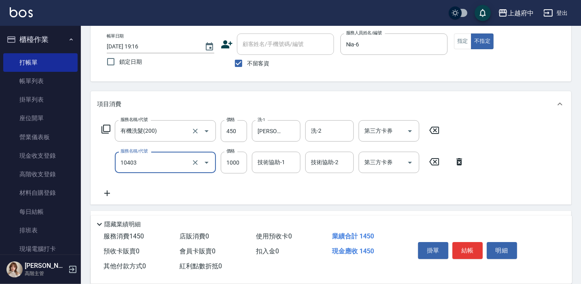
type input "晶漾深層護髮(10403)"
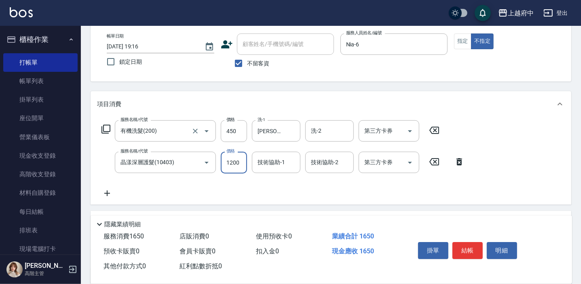
type input "1200"
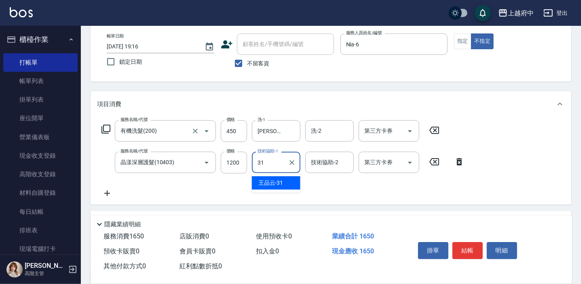
type input "王品云-31"
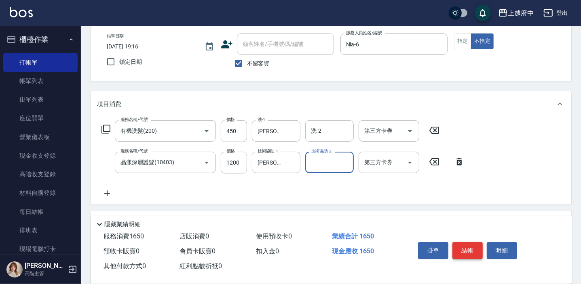
click at [474, 248] on button "結帳" at bounding box center [467, 250] width 30 height 17
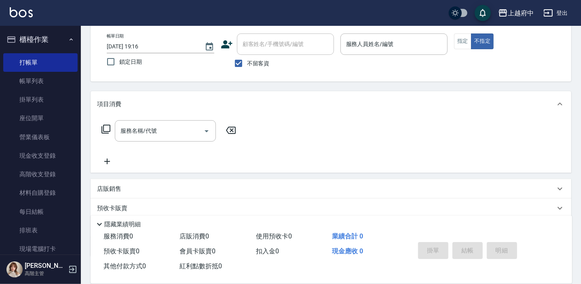
click at [259, 63] on span "不留客資" at bounding box center [258, 63] width 23 height 8
click at [247, 63] on input "不留客資" at bounding box center [238, 63] width 17 height 17
checkbox input "false"
click at [270, 40] on input "顧客姓名/手機號碼/編號" at bounding box center [279, 44] width 78 height 14
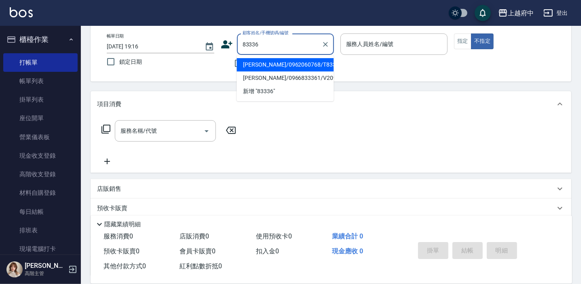
click at [308, 66] on li "徐秀伶/0962060768/T83336" at bounding box center [284, 64] width 97 height 13
type input "徐秀伶/0962060768/T83336"
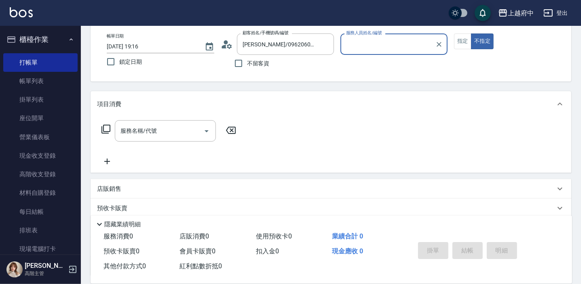
type input "黎黎-3"
click at [433, 44] on div at bounding box center [438, 44] width 11 height 21
click at [436, 44] on icon "Clear" at bounding box center [439, 44] width 8 height 8
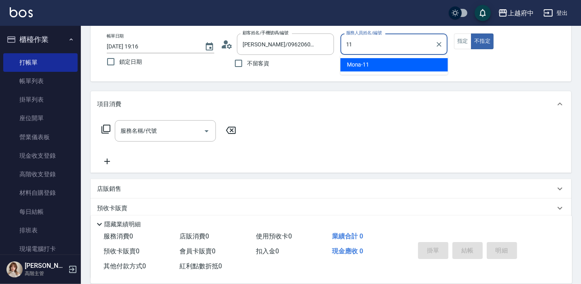
click at [369, 66] on div "Mona -11" at bounding box center [393, 64] width 107 height 13
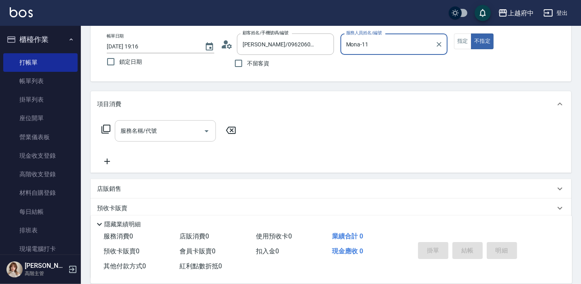
type input "Mona-11"
click at [133, 125] on input "服務名稱/代號" at bounding box center [159, 131] width 82 height 14
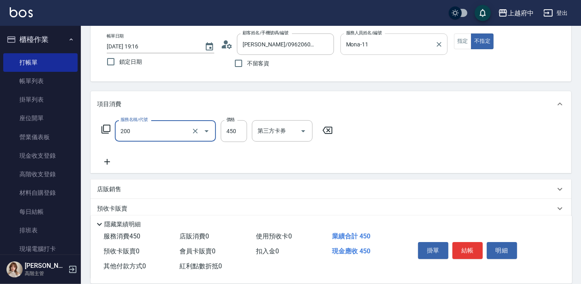
type input "有機洗髮(200)"
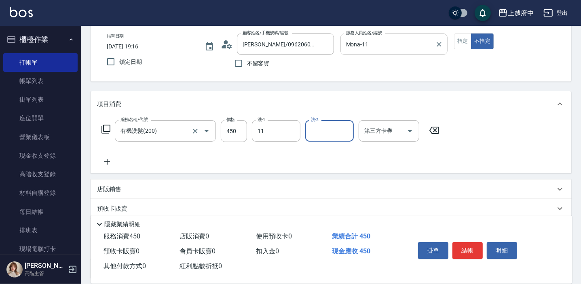
type input "Mona-11"
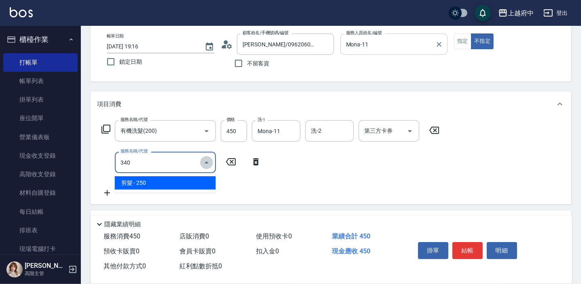
click at [209, 160] on icon "Close" at bounding box center [207, 163] width 10 height 10
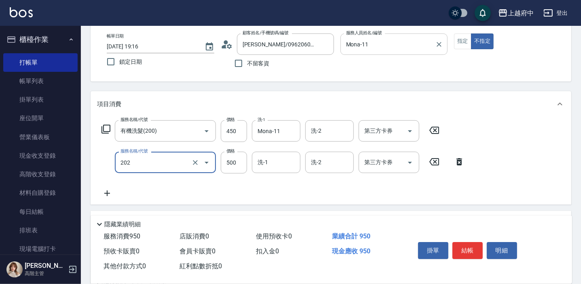
type input "升級保水面膜(202)"
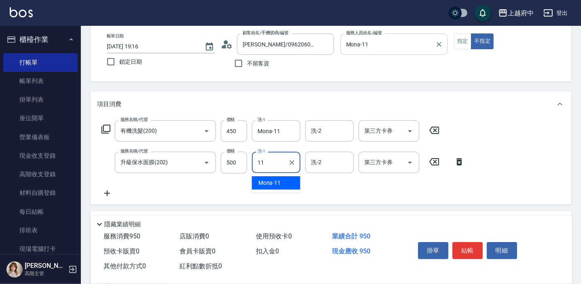
click at [279, 183] on span "Mona -11" at bounding box center [269, 183] width 23 height 8
type input "Mona-11"
click at [254, 208] on div "項目消費 服務名稱/代號 有機洗髮(200) 服務名稱/代號 價格 450 價格 洗-1 Mona-11 洗-1 洗-2 洗-2 第三方卡券 第三方卡券 服務…" at bounding box center [331, 200] width 480 height 219
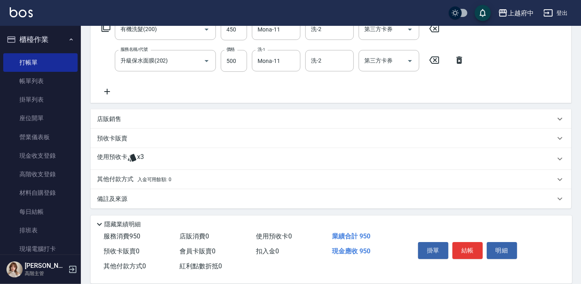
click at [147, 163] on div "使用預收卡 x3" at bounding box center [326, 159] width 458 height 12
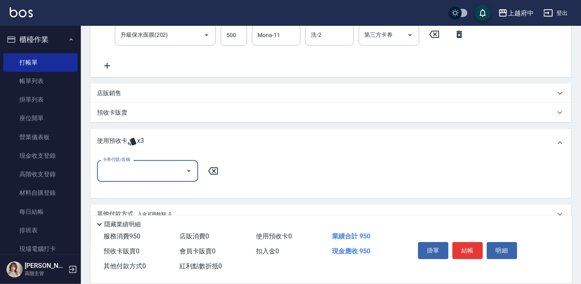
scroll to position [180, 0]
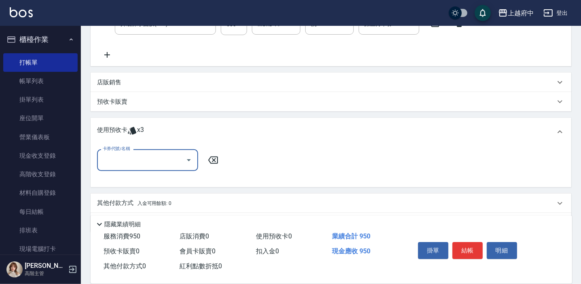
click at [145, 162] on input "卡券代號/名稱" at bounding box center [142, 160] width 82 height 14
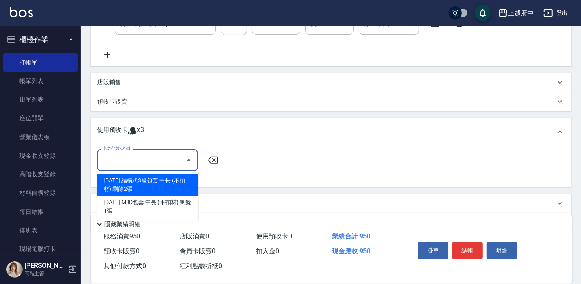
click at [146, 179] on div "2025年5月 結構式3段包套 中長 (不扣材) 剩餘2張" at bounding box center [147, 185] width 101 height 22
type input "2025年5月 結構式3段包套 中長 (不扣材)"
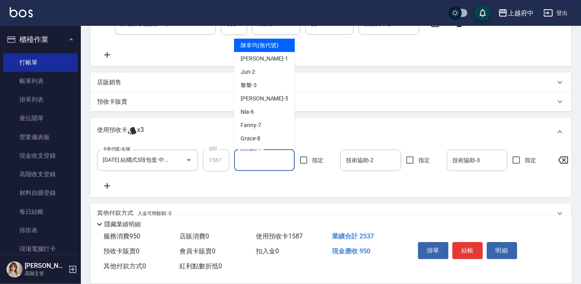
click at [272, 160] on input "技術協助-1" at bounding box center [264, 161] width 53 height 14
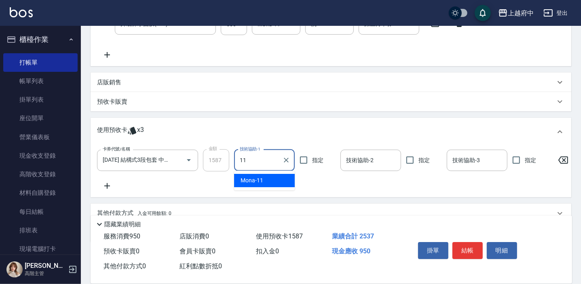
click at [274, 180] on div "Mona -11" at bounding box center [264, 180] width 61 height 13
type input "Mona-11"
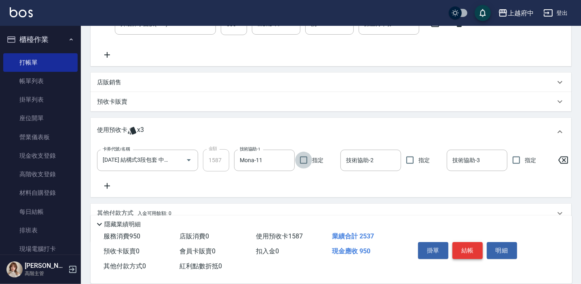
click at [468, 247] on button "結帳" at bounding box center [467, 250] width 30 height 17
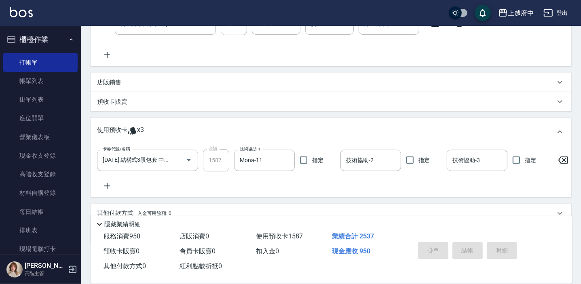
type input "2025/09/11 19:17"
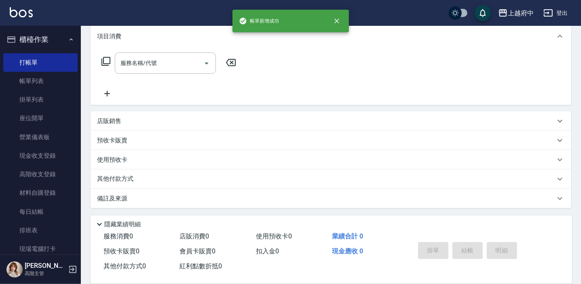
scroll to position [0, 0]
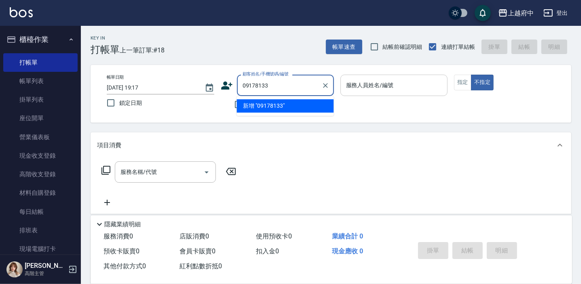
type input "0917813"
click at [327, 88] on icon "Clear" at bounding box center [325, 86] width 8 height 8
click at [225, 86] on icon at bounding box center [226, 86] width 11 height 8
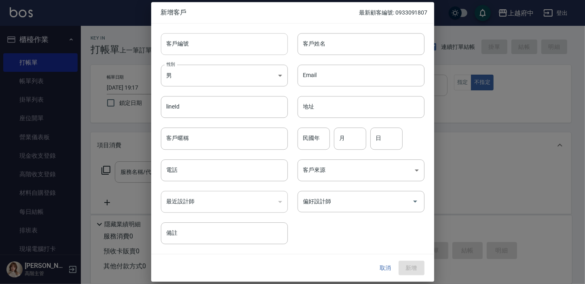
click at [211, 44] on input "客戶編號" at bounding box center [224, 44] width 127 height 22
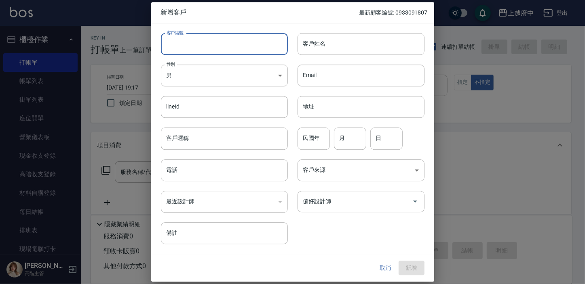
type input "ㄔ"
type input "t"
type input "T91649"
click at [346, 47] on input "客戶姓名" at bounding box center [360, 44] width 127 height 22
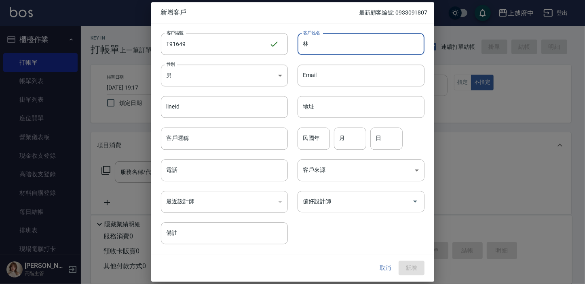
type input "林"
type input "啟"
type input "林祈蒼"
click at [246, 137] on input "客戶暱稱" at bounding box center [224, 139] width 127 height 22
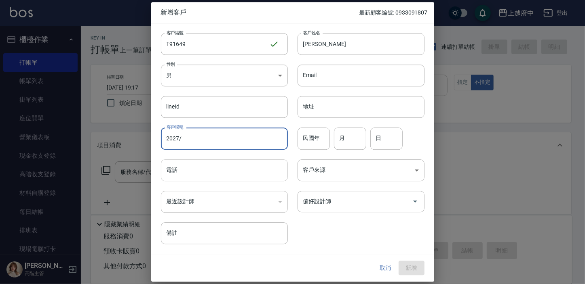
type input "2027/09"
type input "84"
type input "03"
type input "01"
type input "0989179982"
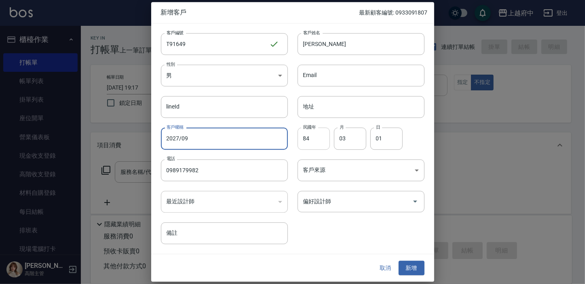
click at [311, 141] on input "84" at bounding box center [313, 139] width 32 height 22
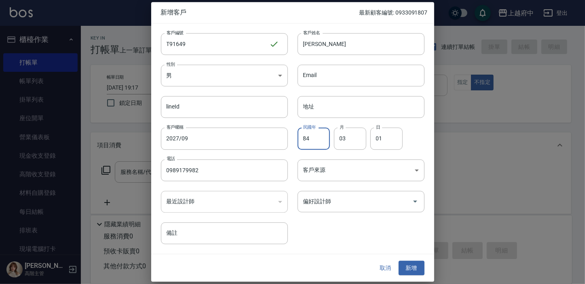
click at [311, 141] on input "84" at bounding box center [313, 139] width 32 height 22
click at [311, 141] on input "199" at bounding box center [313, 139] width 32 height 22
type input "0"
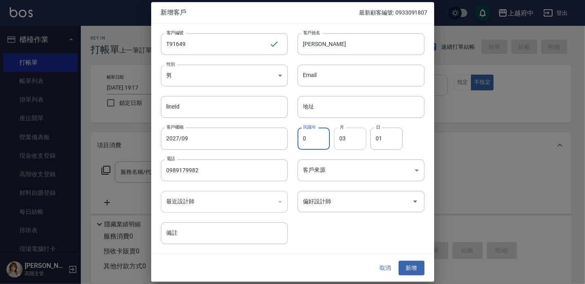
click at [339, 139] on input "03" at bounding box center [350, 139] width 32 height 22
click at [340, 138] on input "03" at bounding box center [350, 139] width 32 height 22
click at [341, 138] on input "03" at bounding box center [350, 139] width 32 height 22
type input "2"
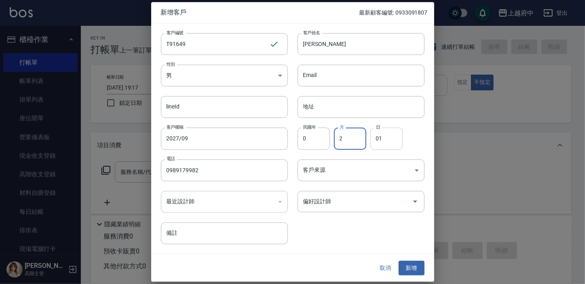
click at [396, 144] on input "01" at bounding box center [386, 139] width 32 height 22
type input "10"
click at [204, 171] on input "0989179982" at bounding box center [224, 171] width 127 height 22
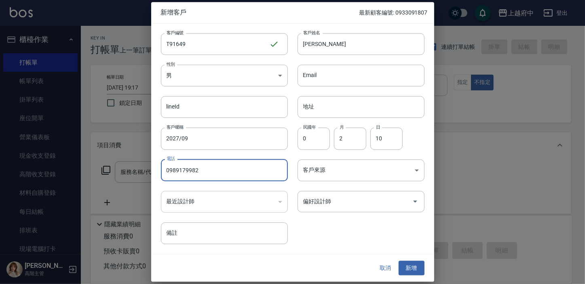
click at [204, 171] on input "0989179982" at bounding box center [224, 171] width 127 height 22
type input "0917813352"
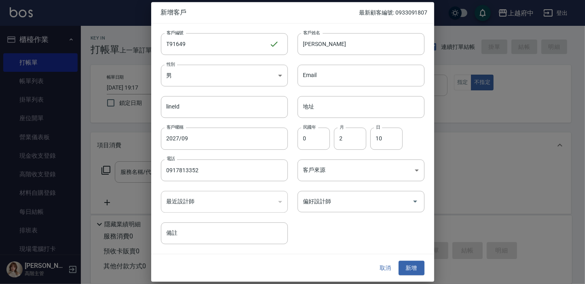
click at [346, 241] on div "客戶編號 T91649 ​ 客戶編號 客戶姓名 林祈蒼 客戶姓名 性別 男 MALE 性別 Email Email lineId lineId 地址 地址 客…" at bounding box center [287, 133] width 273 height 221
click at [408, 267] on button "新增" at bounding box center [411, 268] width 26 height 15
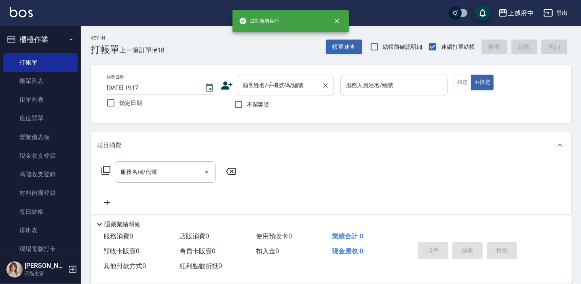
click at [285, 95] on div "顧客姓名/手機號碼/編號" at bounding box center [285, 85] width 97 height 21
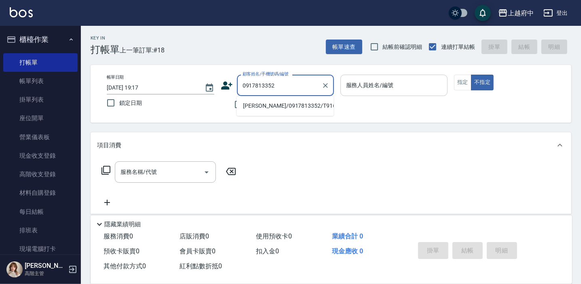
click at [300, 108] on li "林祈蒼/0917813352/T91649" at bounding box center [284, 105] width 97 height 13
type input "林祈蒼/0917813352/T91649"
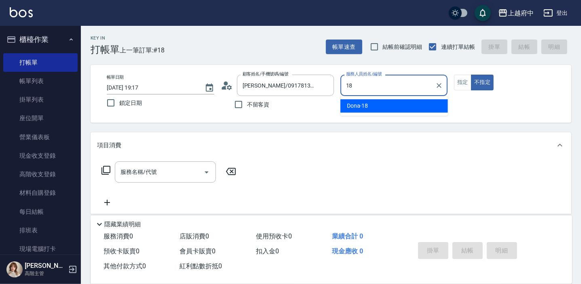
click at [369, 112] on div "Dona -18" at bounding box center [393, 105] width 107 height 13
type input "Dona-18"
click at [463, 77] on button "指定" at bounding box center [462, 83] width 17 height 16
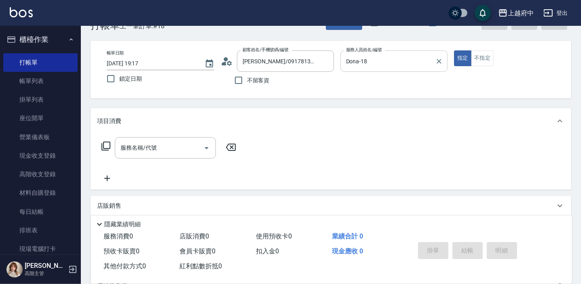
scroll to position [36, 0]
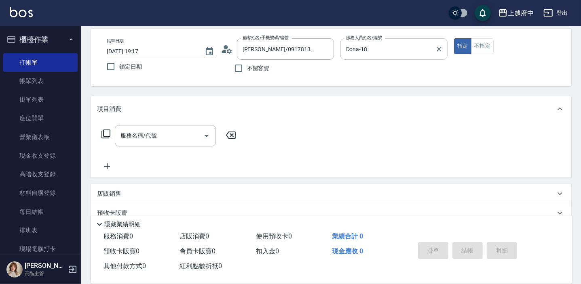
click at [152, 137] on div "服務名稱/代號 服務名稱/代號" at bounding box center [165, 135] width 101 height 21
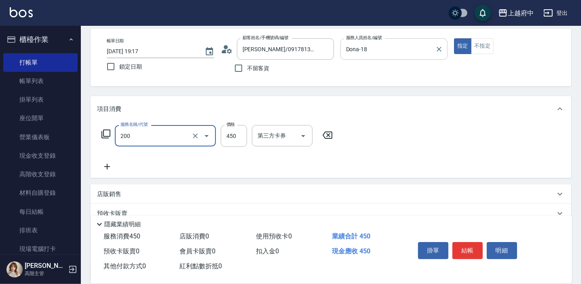
type input "有機洗髮(200)"
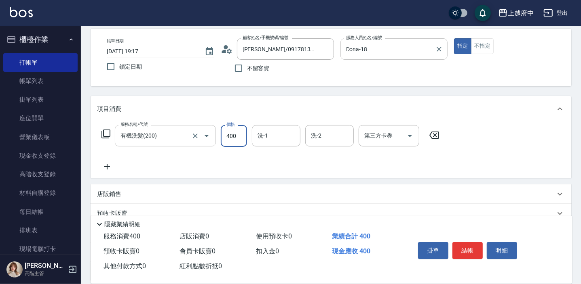
type input "400"
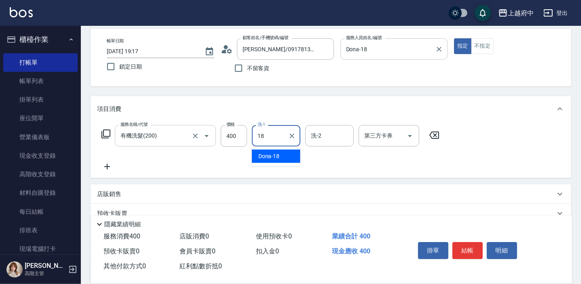
type input "Dona-18"
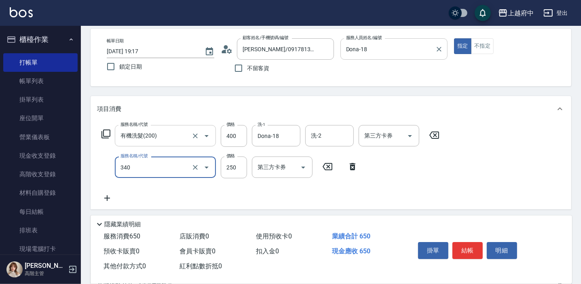
type input "剪髮(340)"
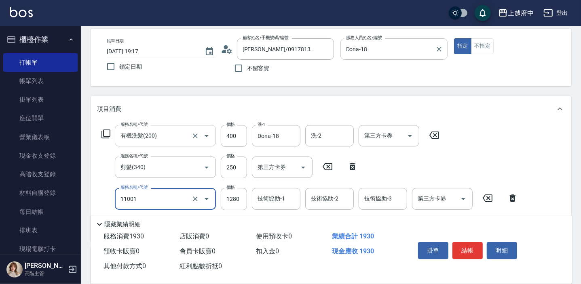
type input "燙髮S(11001)"
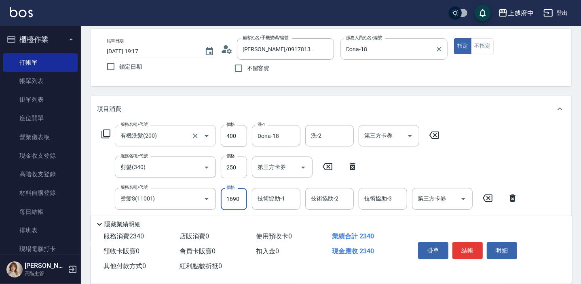
type input "1690"
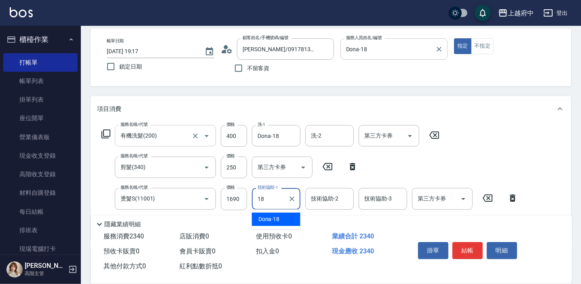
type input "Dona-18"
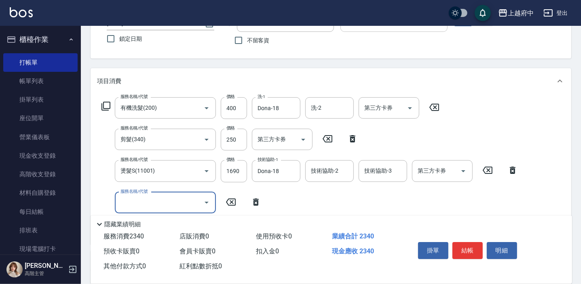
scroll to position [147, 0]
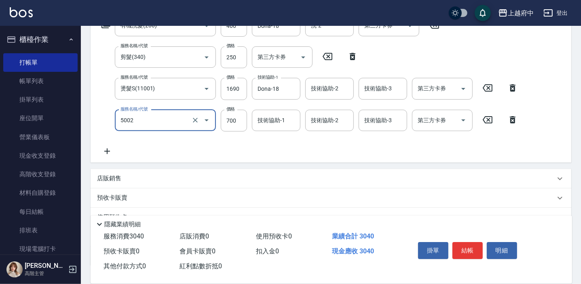
type input "漂髮 短(5002)"
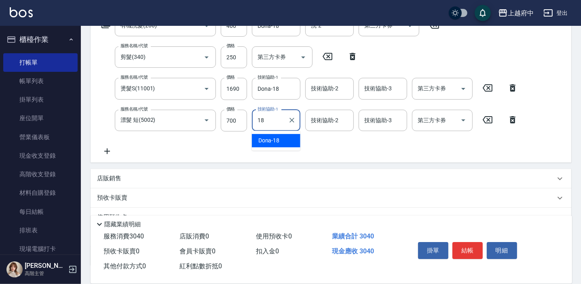
type input "Dona-18"
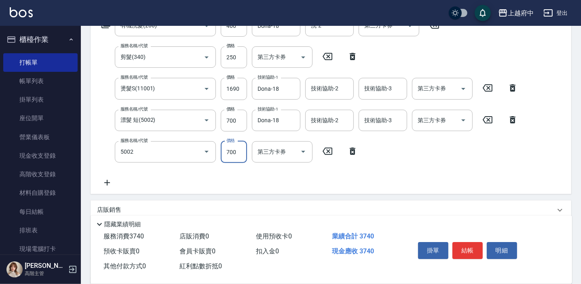
type input "漂髮 短(5002)"
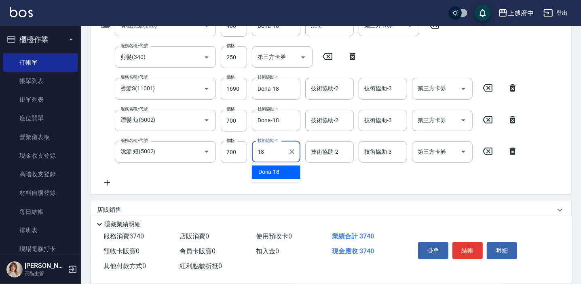
type input "Dona-18"
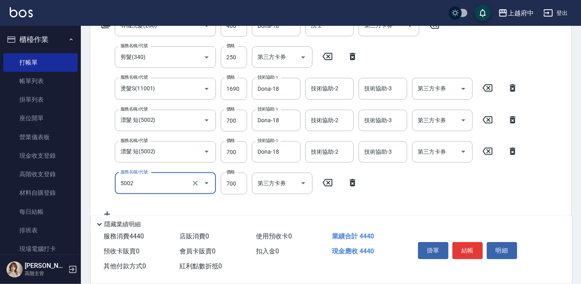
type input "漂髮 短(5002)"
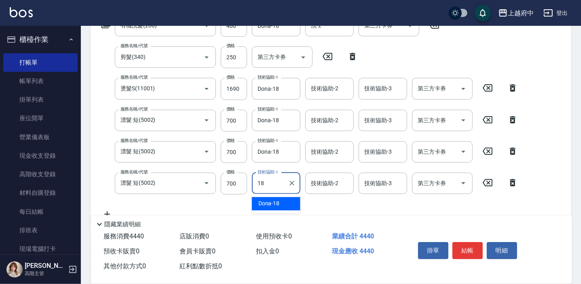
type input "Dona-18"
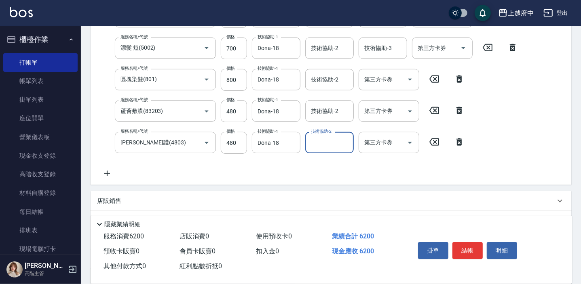
scroll to position [298, 0]
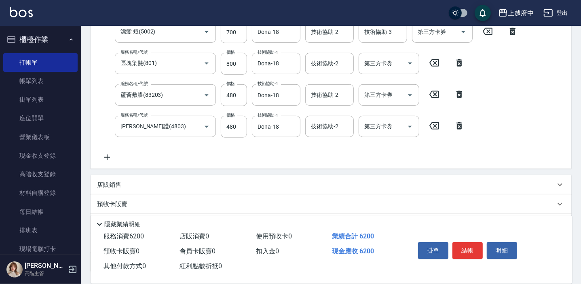
click at [173, 185] on div "店販銷售" at bounding box center [326, 185] width 458 height 8
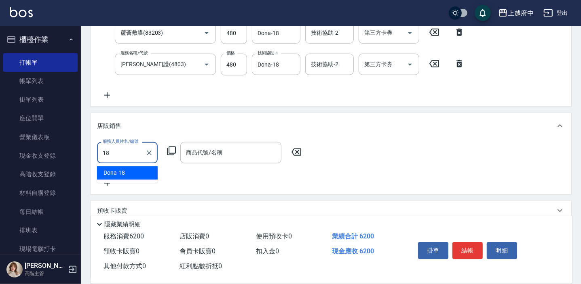
scroll to position [372, 0]
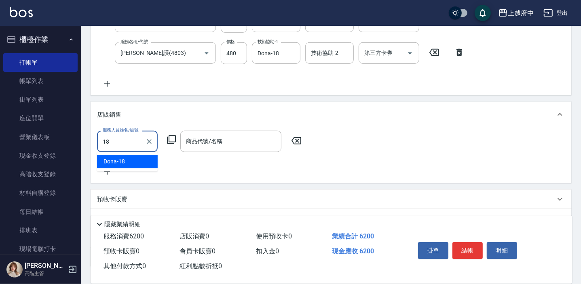
click at [137, 164] on div "Dona -18" at bounding box center [127, 161] width 61 height 13
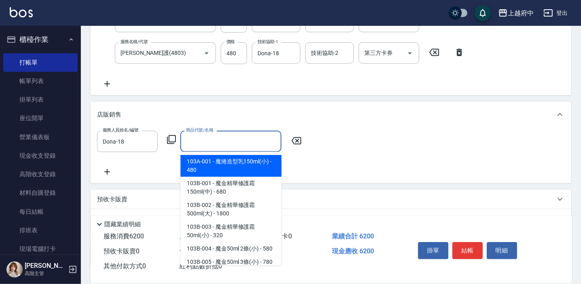
click at [229, 136] on input "商品代號/名稱" at bounding box center [231, 142] width 94 height 14
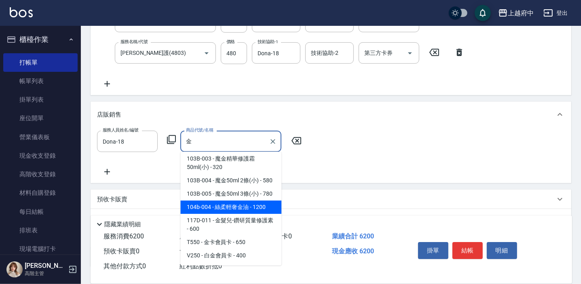
scroll to position [63, 0]
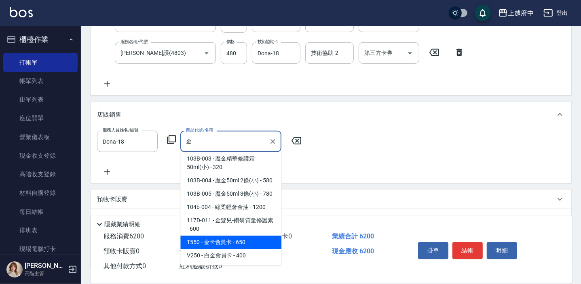
click at [224, 242] on span "T550 - 金卡會員卡 - 650" at bounding box center [230, 242] width 101 height 13
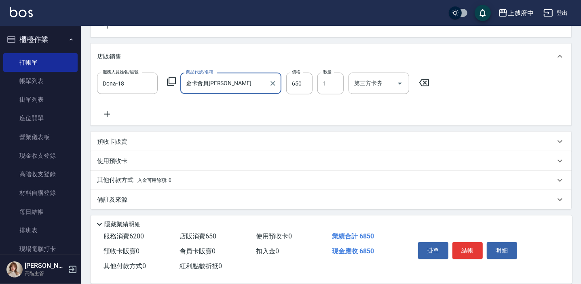
scroll to position [431, 0]
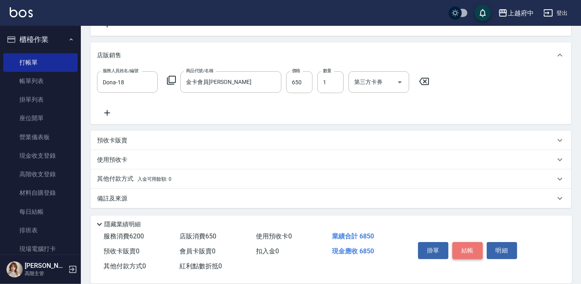
click at [467, 244] on button "結帳" at bounding box center [467, 250] width 30 height 17
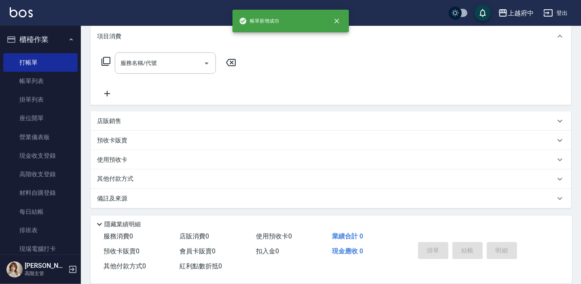
scroll to position [0, 0]
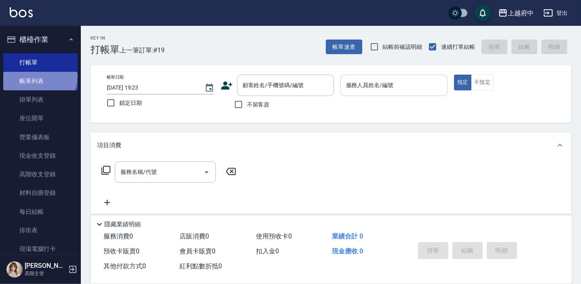
click at [39, 77] on link "帳單列表" at bounding box center [40, 81] width 74 height 19
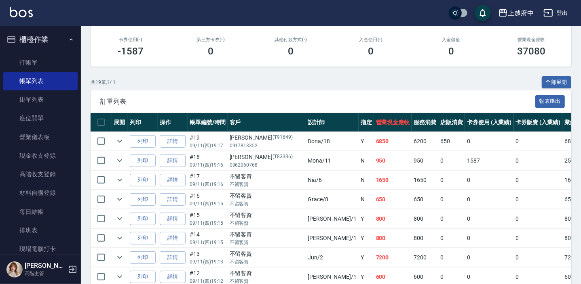
scroll to position [73, 0]
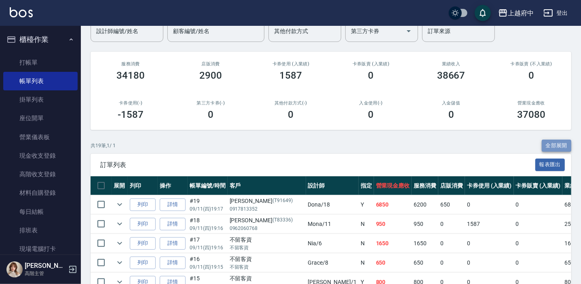
click at [565, 144] on button "全部展開" at bounding box center [556, 146] width 30 height 13
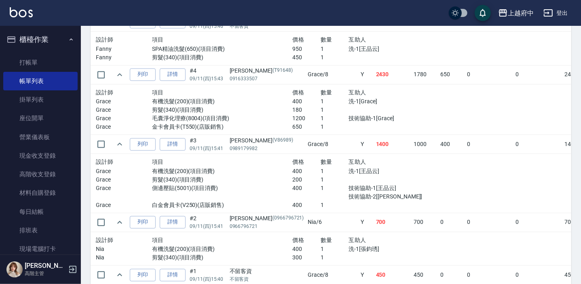
scroll to position [1070, 0]
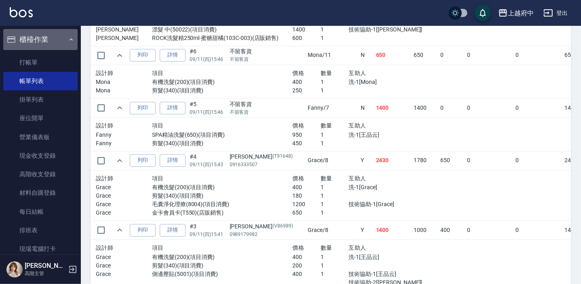
click at [51, 43] on button "櫃檯作業" at bounding box center [40, 39] width 74 height 21
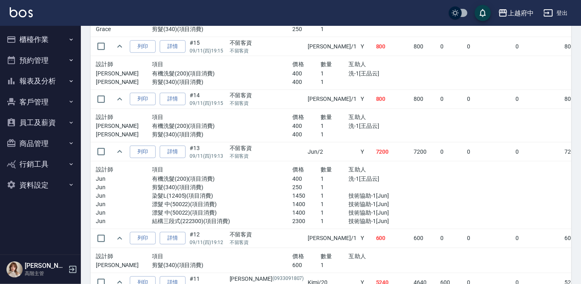
scroll to position [518, 0]
click at [59, 39] on button "櫃檯作業" at bounding box center [40, 39] width 74 height 21
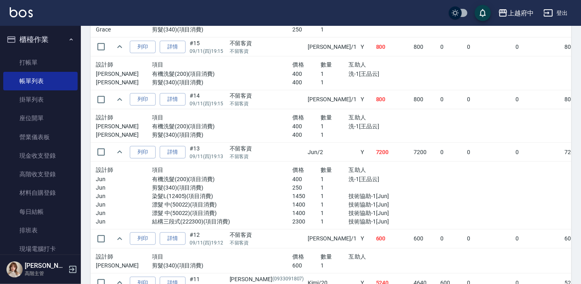
click at [68, 39] on icon "button" at bounding box center [71, 39] width 6 height 6
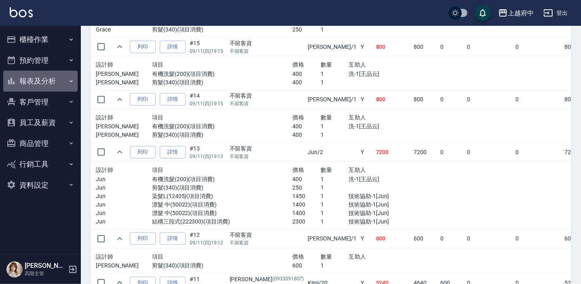
click at [59, 78] on button "報表及分析" at bounding box center [40, 81] width 74 height 21
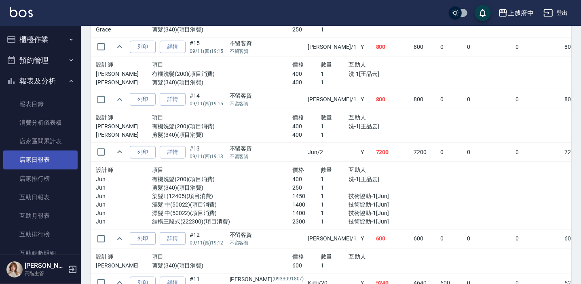
click at [48, 161] on link "店家日報表" at bounding box center [40, 160] width 74 height 19
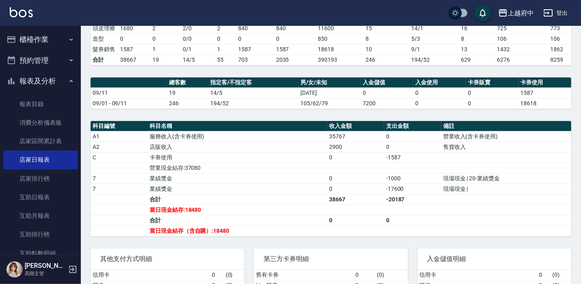
scroll to position [110, 0]
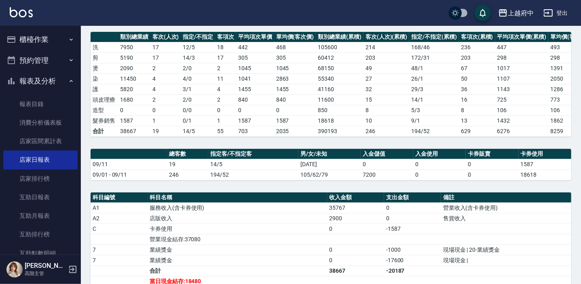
click at [68, 38] on icon "button" at bounding box center [71, 39] width 6 height 6
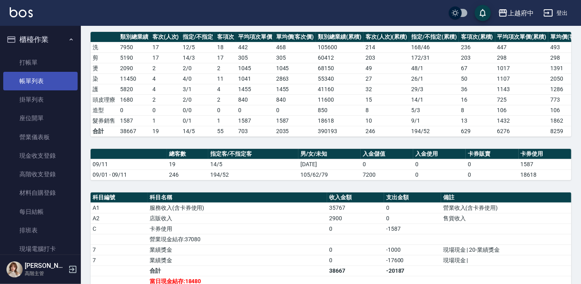
click at [42, 85] on link "帳單列表" at bounding box center [40, 81] width 74 height 19
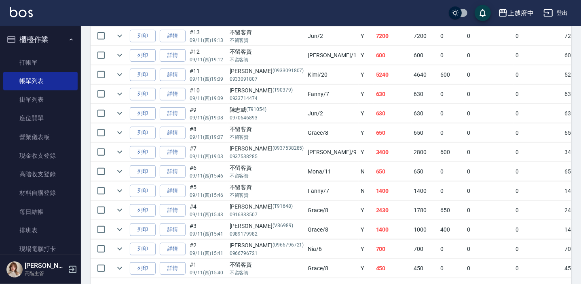
scroll to position [388, 0]
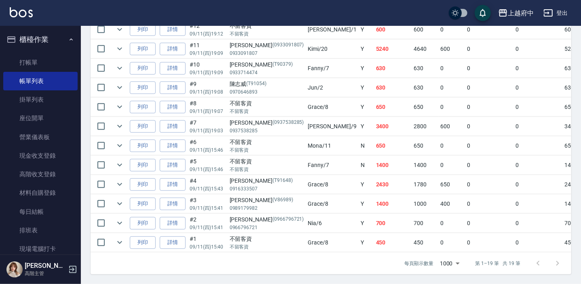
click at [69, 40] on icon "button" at bounding box center [71, 39] width 6 height 6
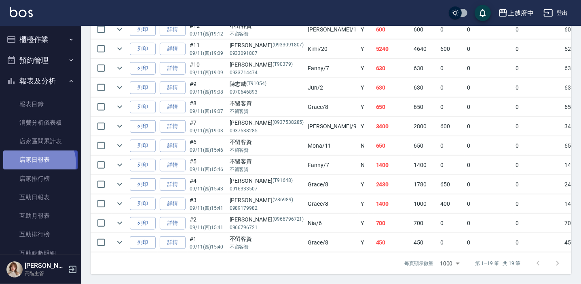
click at [35, 163] on link "店家日報表" at bounding box center [40, 160] width 74 height 19
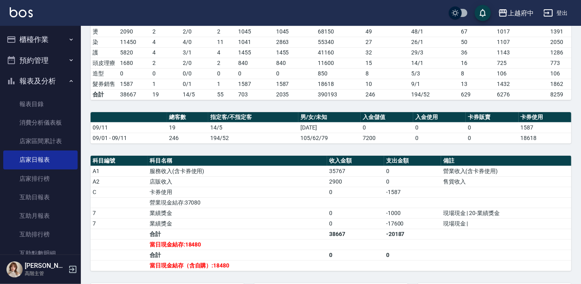
scroll to position [183, 0]
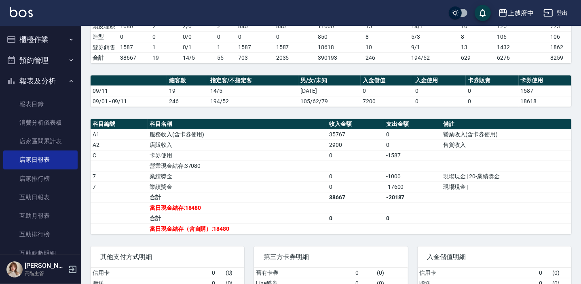
click at [190, 232] on td "當日現金結存（含自購）:18480" at bounding box center [236, 229] width 179 height 11
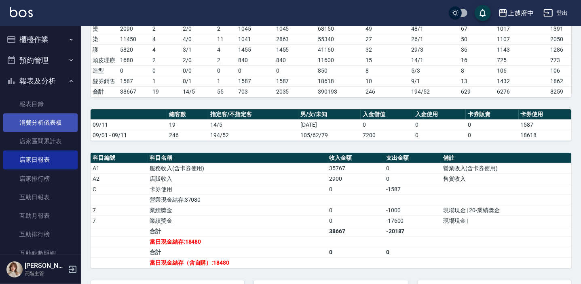
scroll to position [147, 0]
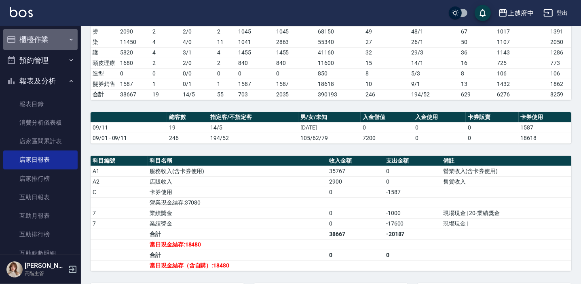
click at [56, 32] on button "櫃檯作業" at bounding box center [40, 39] width 74 height 21
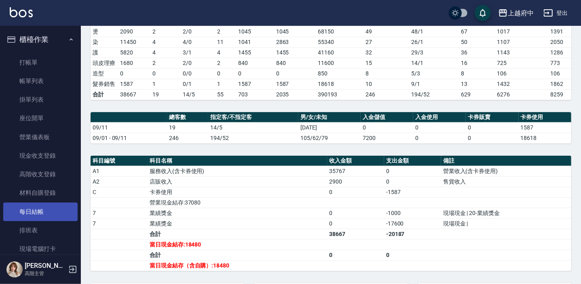
click at [41, 212] on link "每日結帳" at bounding box center [40, 212] width 74 height 19
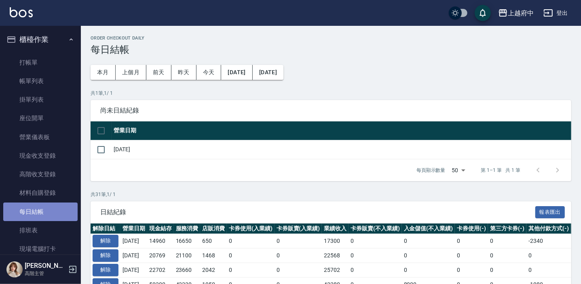
click at [41, 212] on link "每日結帳" at bounding box center [40, 212] width 74 height 19
click at [107, 242] on button "解除" at bounding box center [106, 241] width 26 height 13
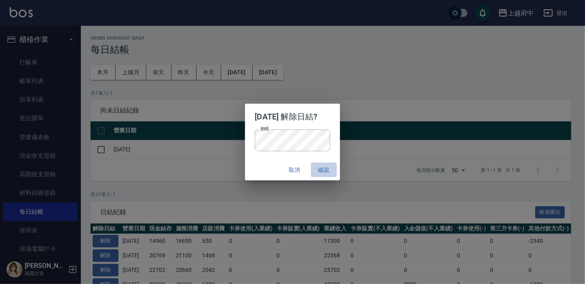
click at [326, 171] on button "確認" at bounding box center [324, 170] width 26 height 15
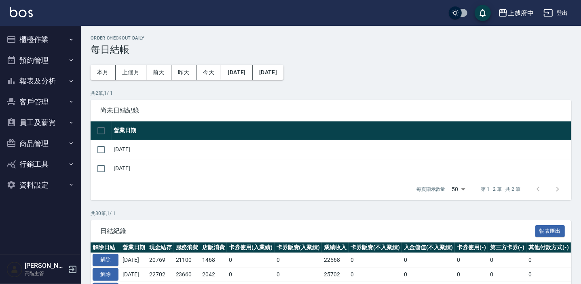
click at [56, 42] on button "櫃檯作業" at bounding box center [40, 39] width 74 height 21
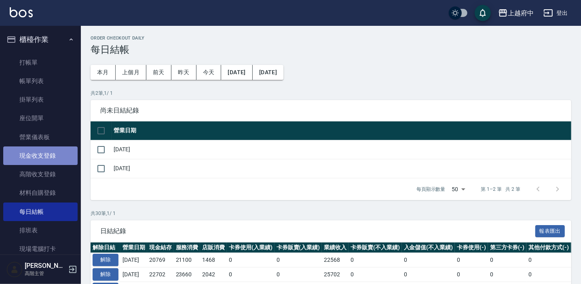
click at [51, 154] on link "現金收支登錄" at bounding box center [40, 156] width 74 height 19
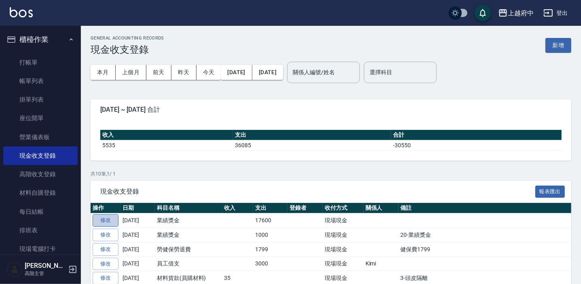
click at [105, 219] on link "修改" at bounding box center [106, 221] width 26 height 13
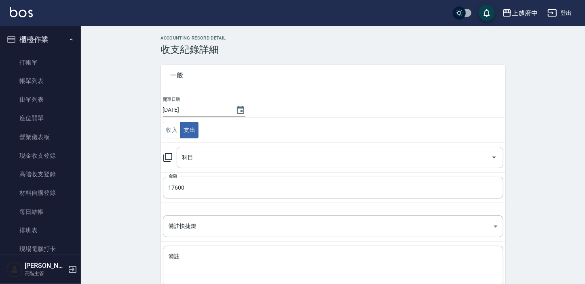
type input "7 業績獎金"
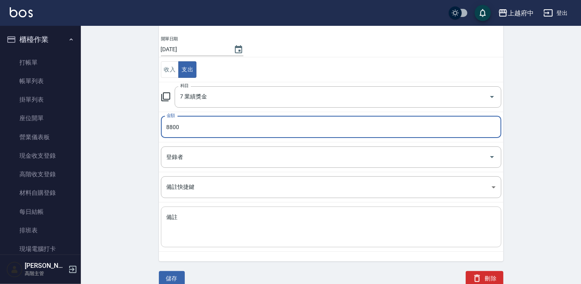
scroll to position [62, 0]
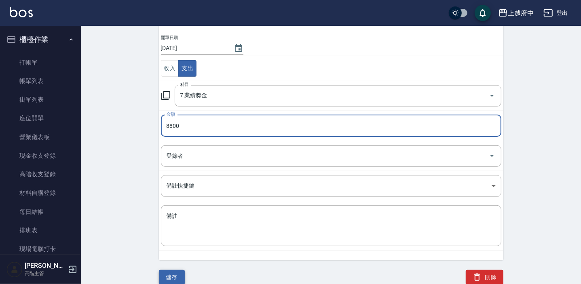
type input "8800"
click at [177, 277] on button "儲存" at bounding box center [172, 277] width 26 height 15
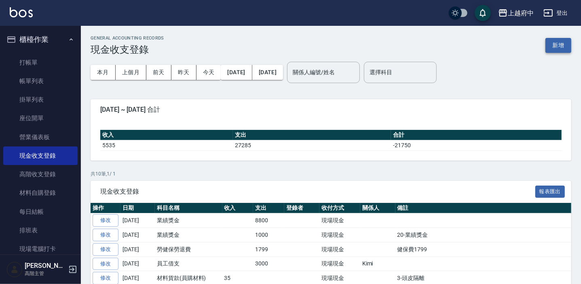
click at [554, 48] on button "新增" at bounding box center [558, 45] width 26 height 15
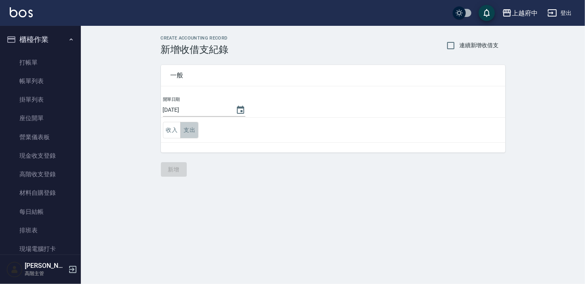
click at [192, 129] on button "支出" at bounding box center [189, 130] width 18 height 17
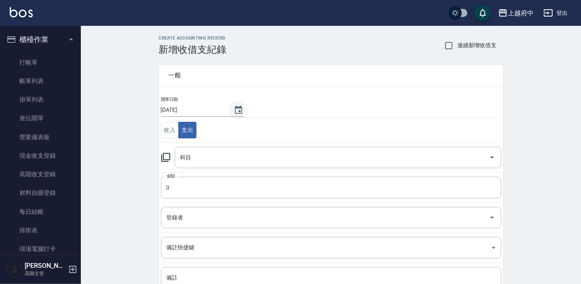
click at [242, 106] on icon "Choose date, selected date is 2025-09-11" at bounding box center [239, 110] width 10 height 10
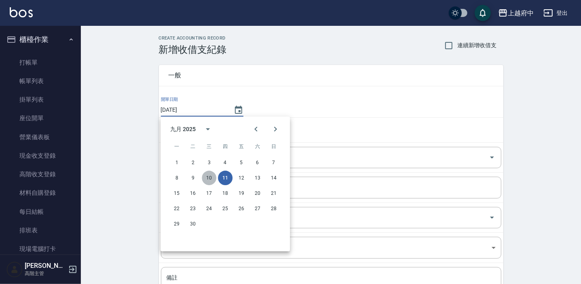
click at [208, 177] on button "10" at bounding box center [209, 178] width 15 height 15
type input "[DATE]"
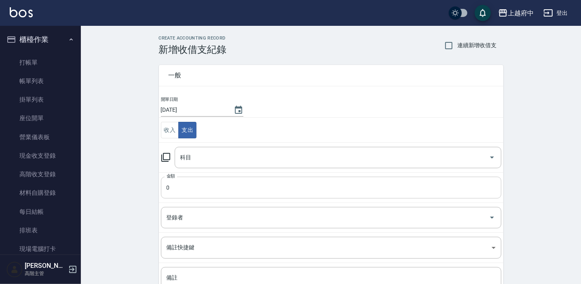
click at [198, 185] on input "0" at bounding box center [331, 188] width 340 height 22
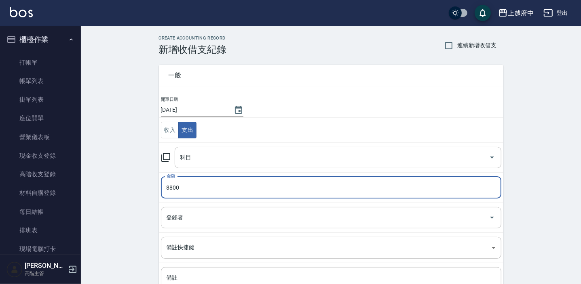
type input "8800"
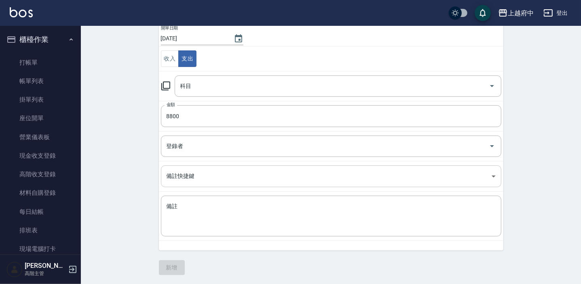
scroll to position [72, 0]
click at [211, 88] on input "科目" at bounding box center [331, 86] width 307 height 14
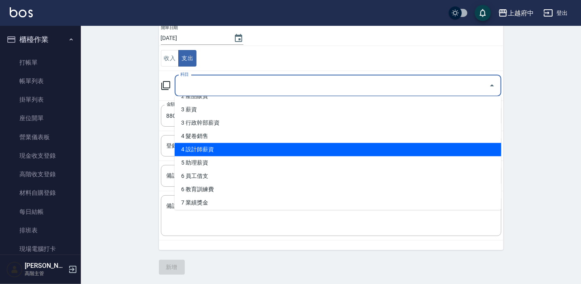
scroll to position [36, 0]
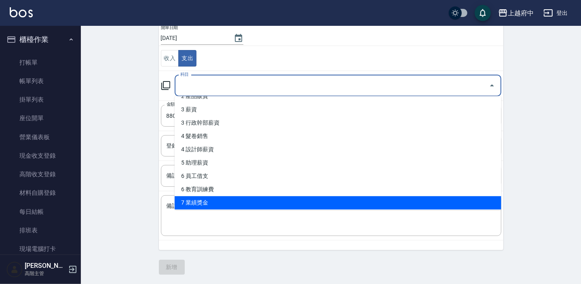
click at [217, 201] on li "7 業績獎金" at bounding box center [338, 202] width 326 height 13
type input "7 業績獎金"
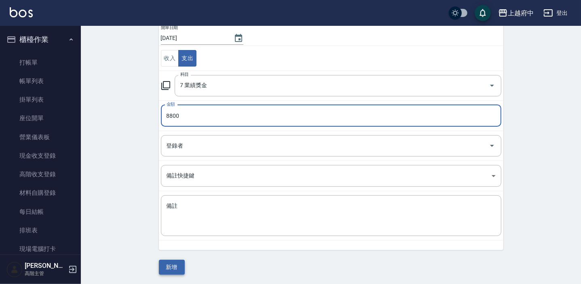
click at [168, 271] on button "新增" at bounding box center [172, 267] width 26 height 15
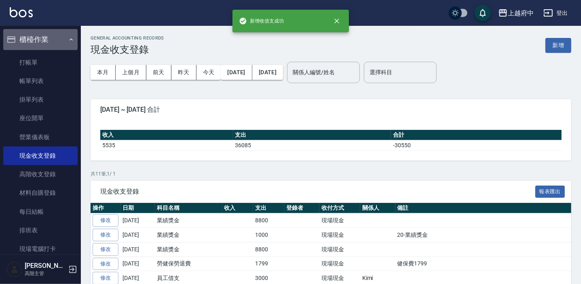
click at [63, 37] on button "櫃檯作業" at bounding box center [40, 39] width 74 height 21
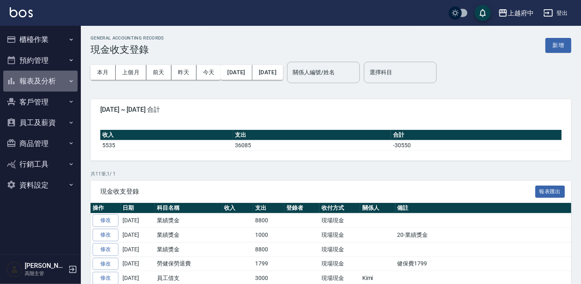
click at [44, 85] on button "報表及分析" at bounding box center [40, 81] width 74 height 21
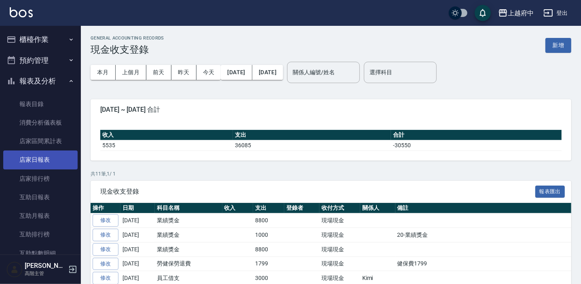
click at [51, 156] on link "店家日報表" at bounding box center [40, 160] width 74 height 19
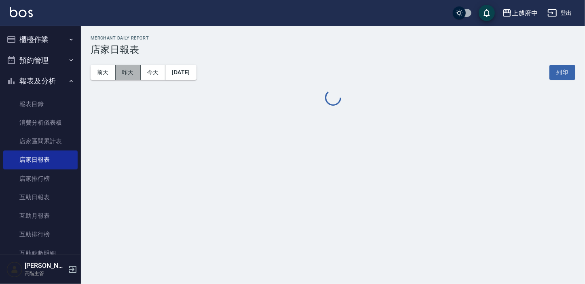
click at [128, 72] on button "昨天" at bounding box center [128, 72] width 25 height 15
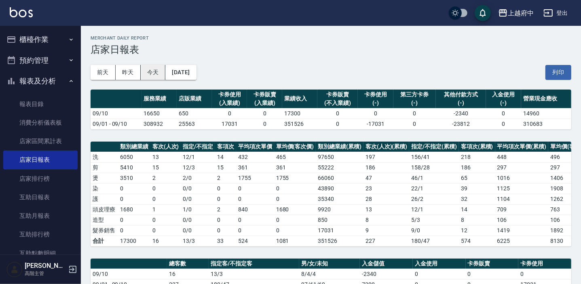
click at [158, 72] on button "今天" at bounding box center [153, 72] width 25 height 15
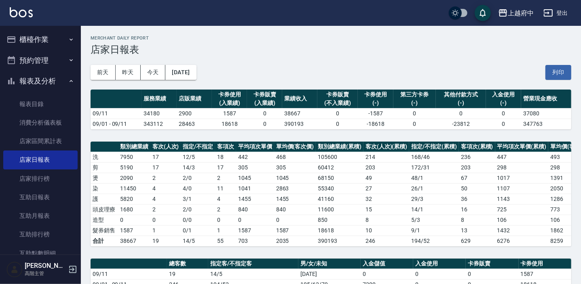
scroll to position [183, 0]
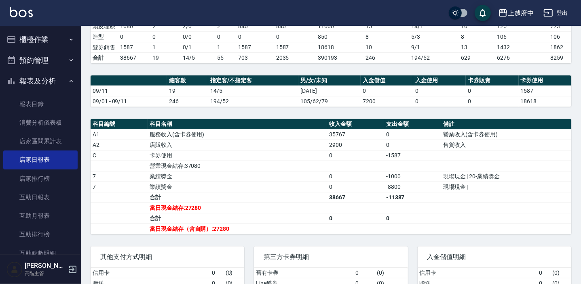
click at [45, 82] on button "報表及分析" at bounding box center [40, 81] width 74 height 21
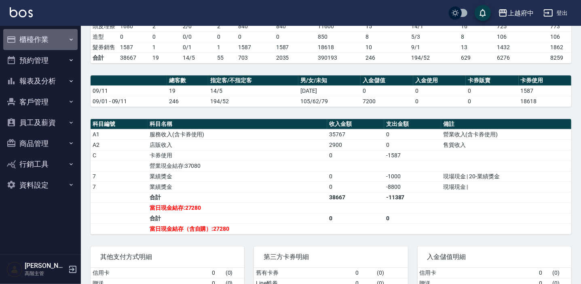
click at [61, 39] on button "櫃檯作業" at bounding box center [40, 39] width 74 height 21
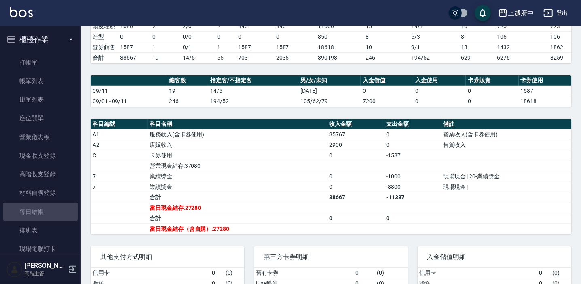
drag, startPoint x: 56, startPoint y: 210, endPoint x: 0, endPoint y: 9, distance: 208.1
click at [56, 210] on link "每日結帳" at bounding box center [40, 212] width 74 height 19
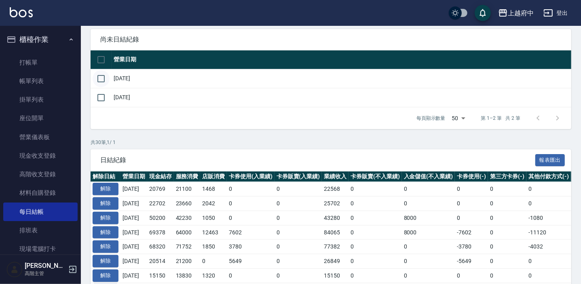
scroll to position [73, 0]
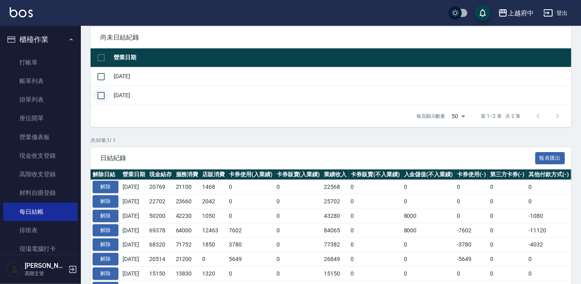
drag, startPoint x: 102, startPoint y: 77, endPoint x: 103, endPoint y: 90, distance: 12.9
click at [102, 77] on input "checkbox" at bounding box center [101, 76] width 17 height 17
checkbox input "true"
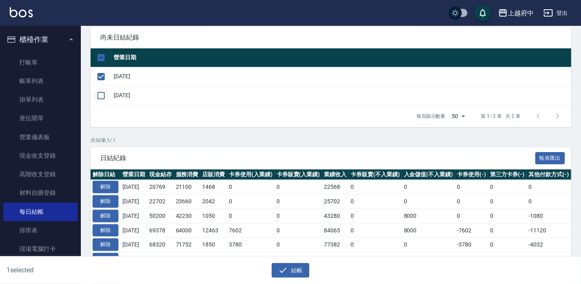
click at [101, 93] on input "checkbox" at bounding box center [101, 95] width 17 height 17
checkbox input "true"
click at [295, 272] on button "結帳" at bounding box center [291, 270] width 38 height 15
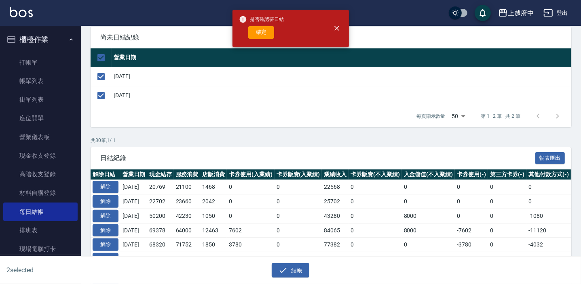
click at [265, 33] on button "確定" at bounding box center [261, 32] width 26 height 13
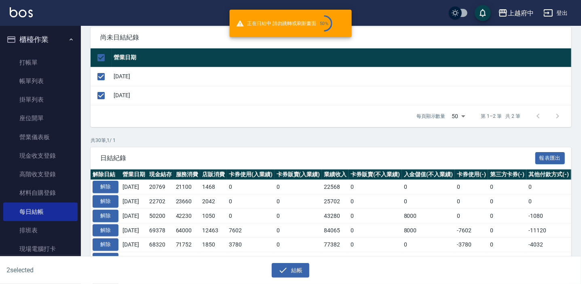
checkbox input "false"
